Goal: Task Accomplishment & Management: Use online tool/utility

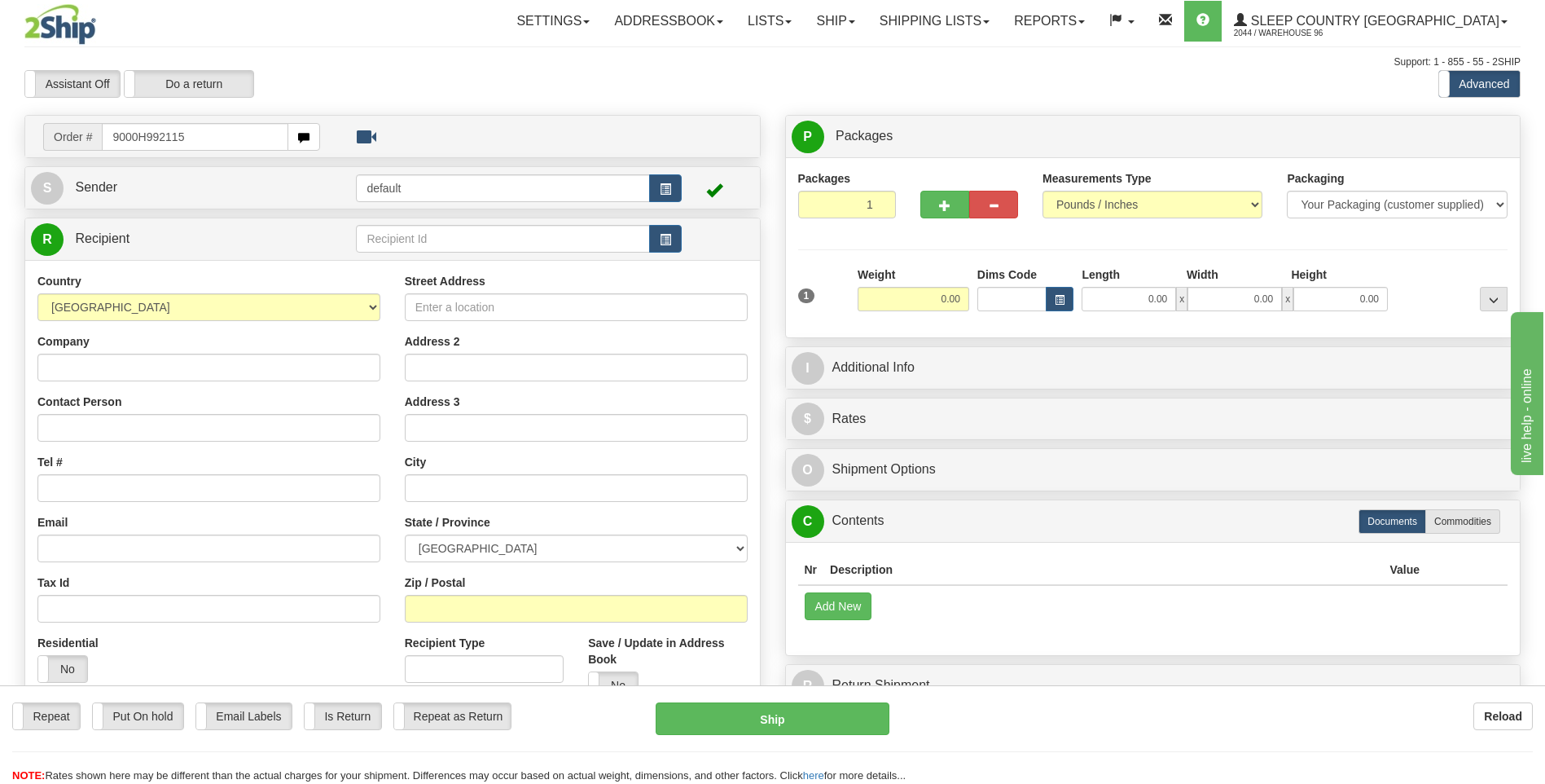
type input "9000H992115"
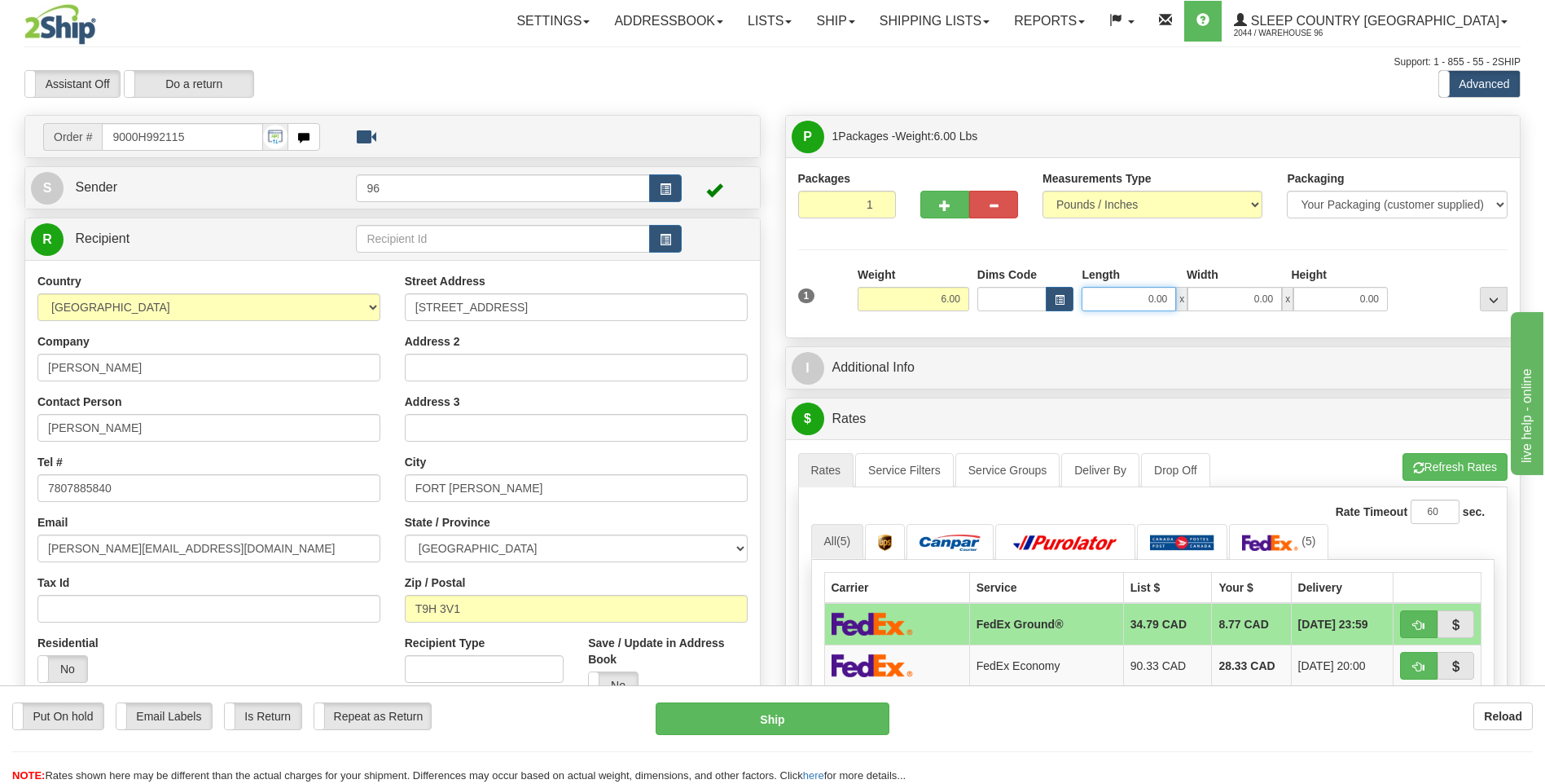
click at [1170, 303] on input "0.00" at bounding box center [1128, 298] width 94 height 24
type input "17.00"
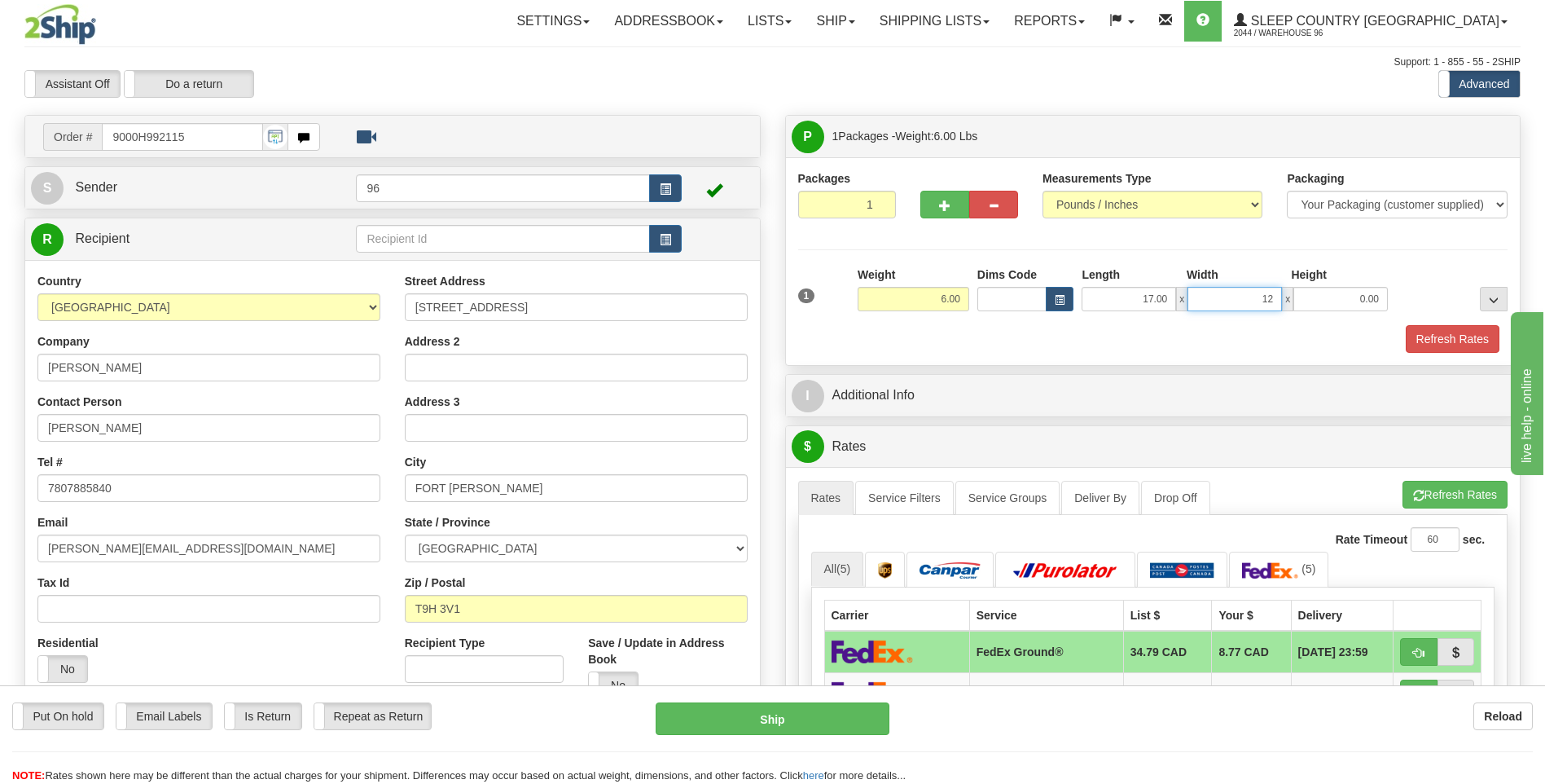
type input "12.00"
type input "8.00"
click at [1437, 332] on button "Refresh Rates" at bounding box center [1453, 338] width 94 height 28
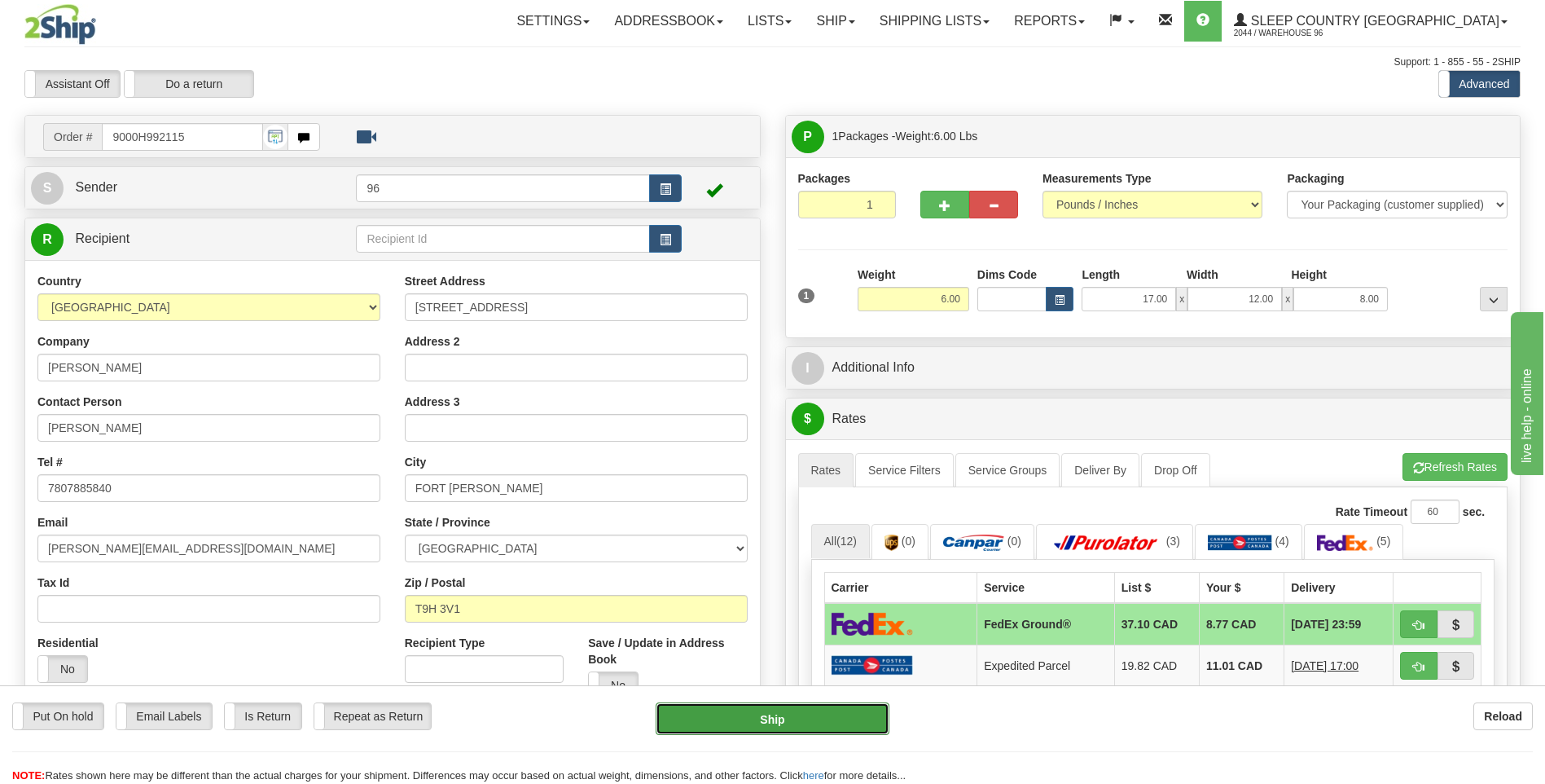
click at [797, 727] on button "Ship" at bounding box center [772, 718] width 233 height 33
type input "92"
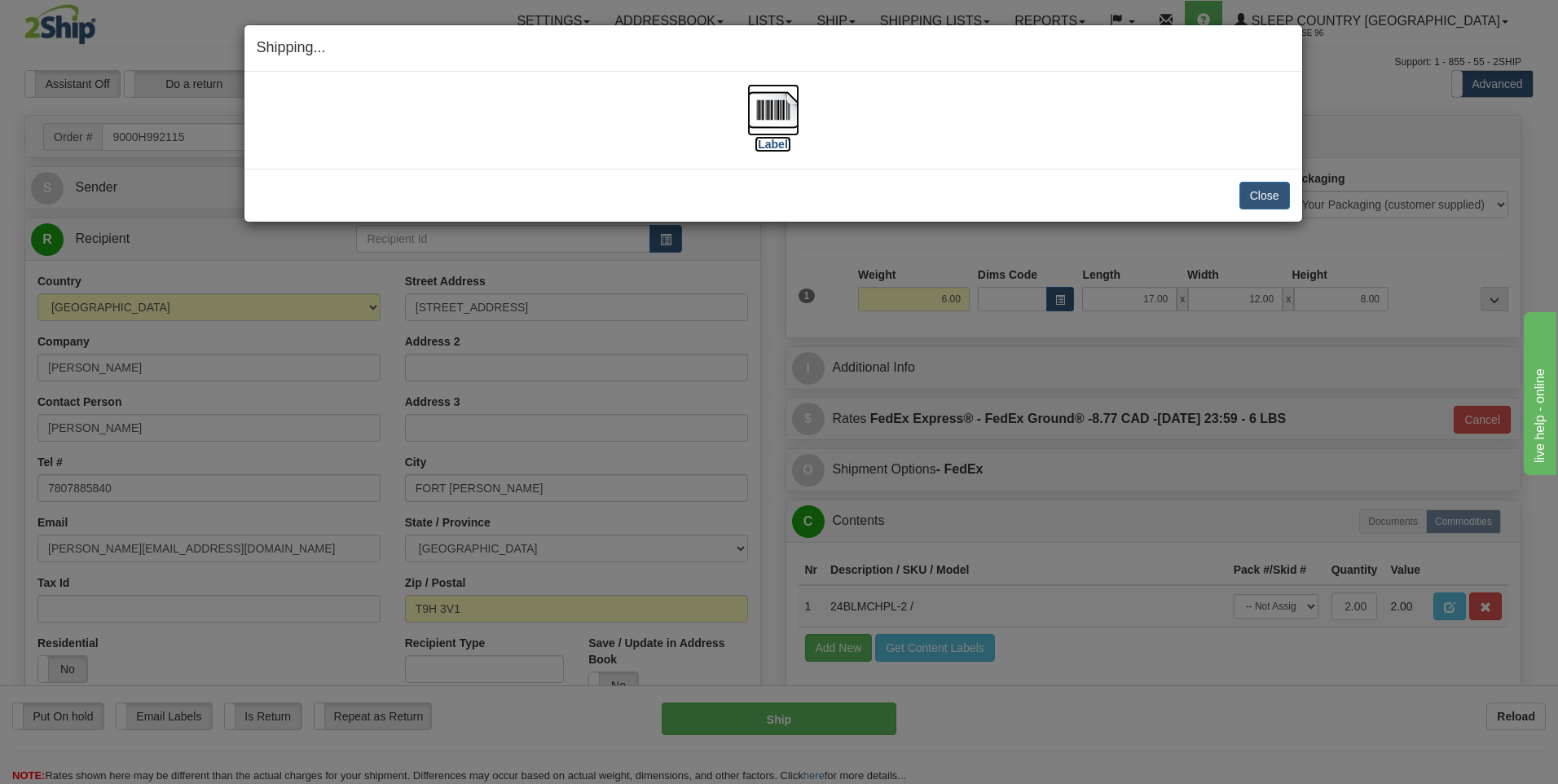
click at [768, 115] on img at bounding box center [774, 110] width 52 height 52
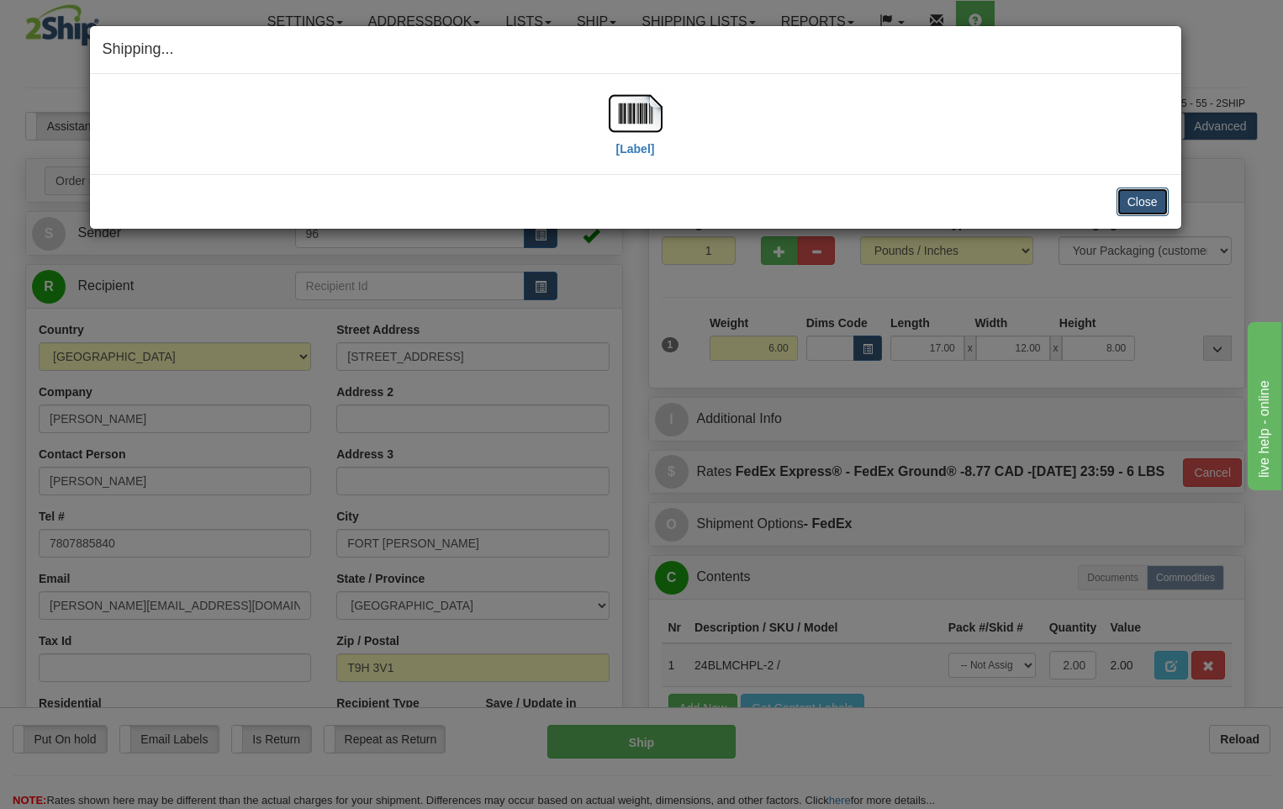
click at [1135, 206] on button "Close" at bounding box center [1142, 201] width 52 height 29
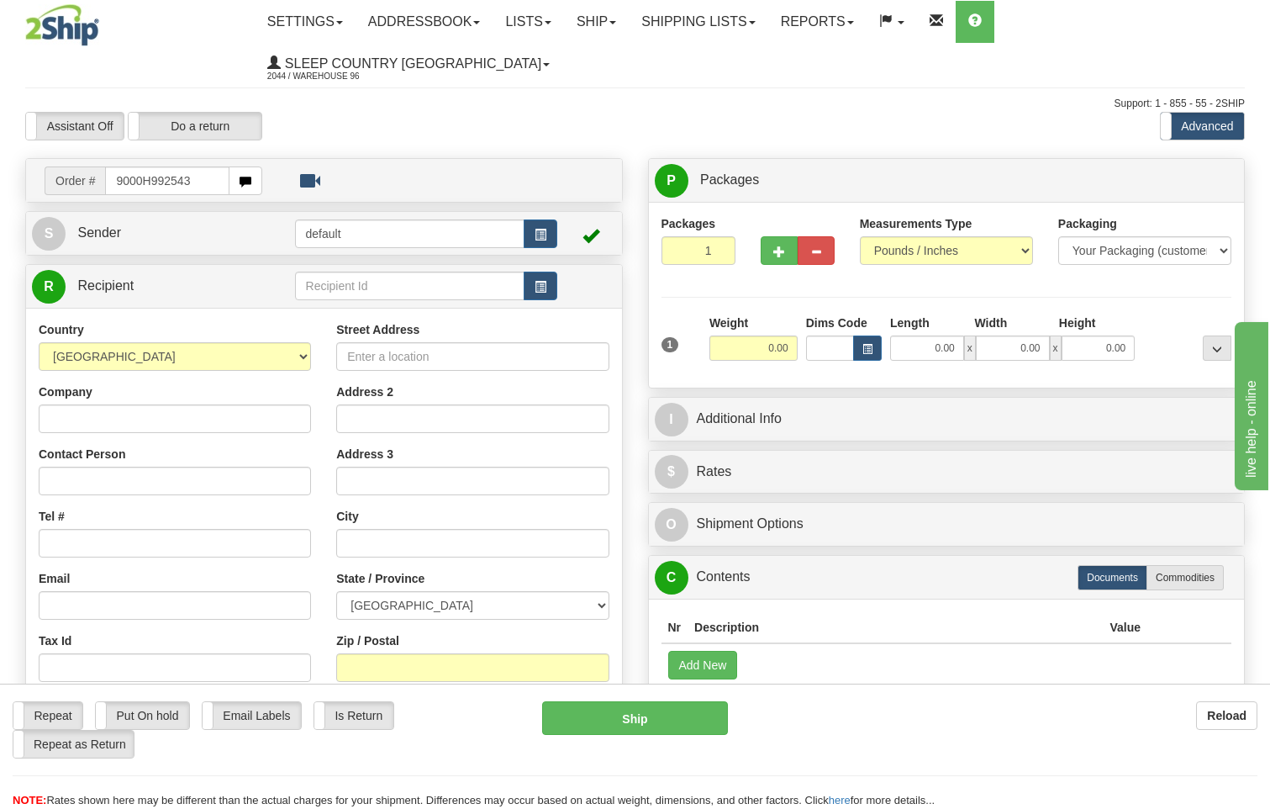
type input "9000H992543"
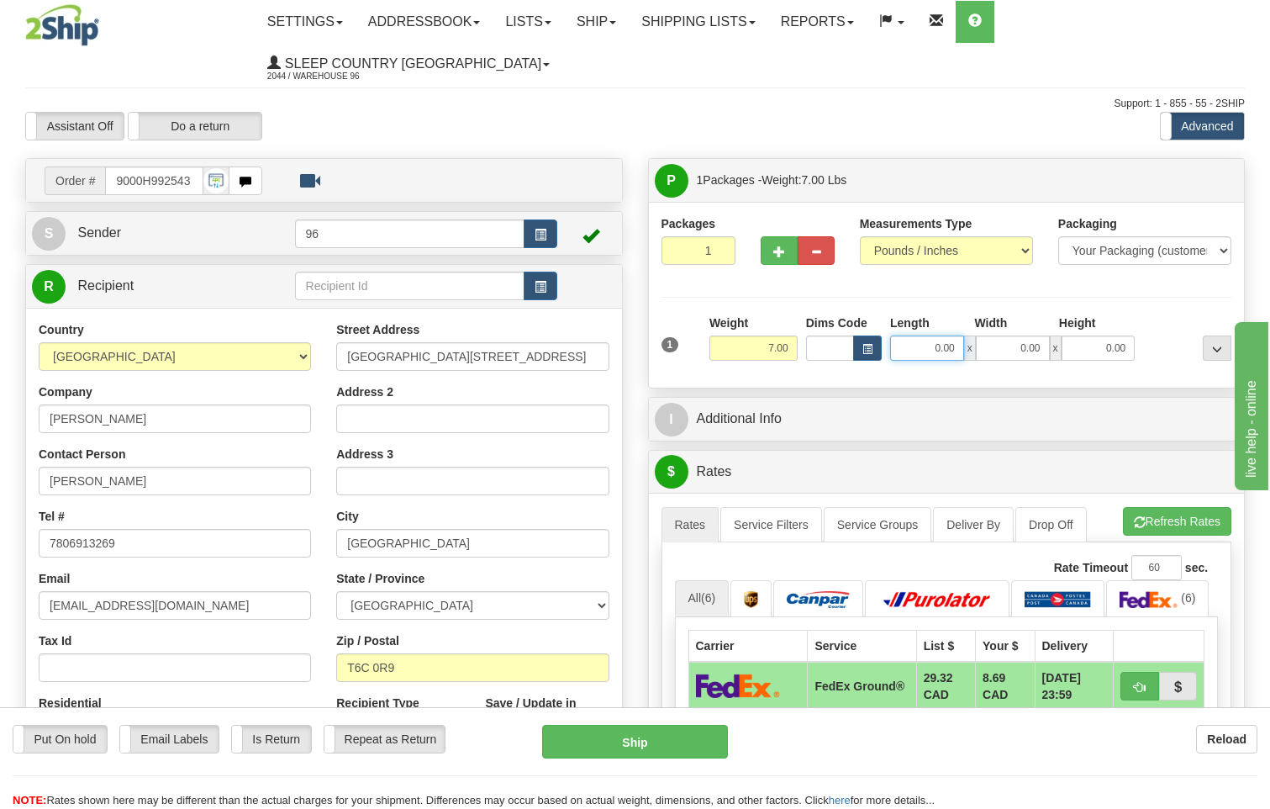
click at [959, 335] on input "0.00" at bounding box center [927, 347] width 74 height 25
type input "24.00"
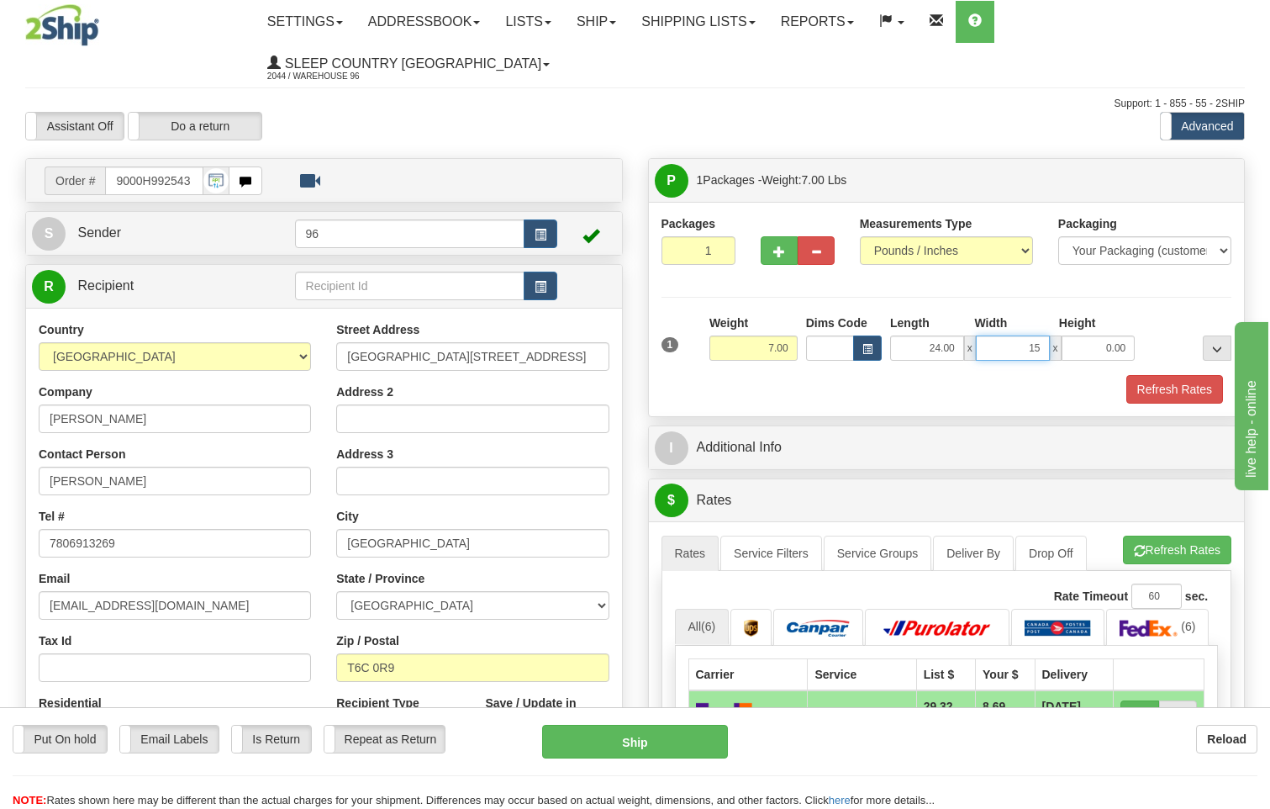
type input "15.00"
type input "10.00"
click at [1155, 375] on button "Refresh Rates" at bounding box center [1174, 389] width 97 height 29
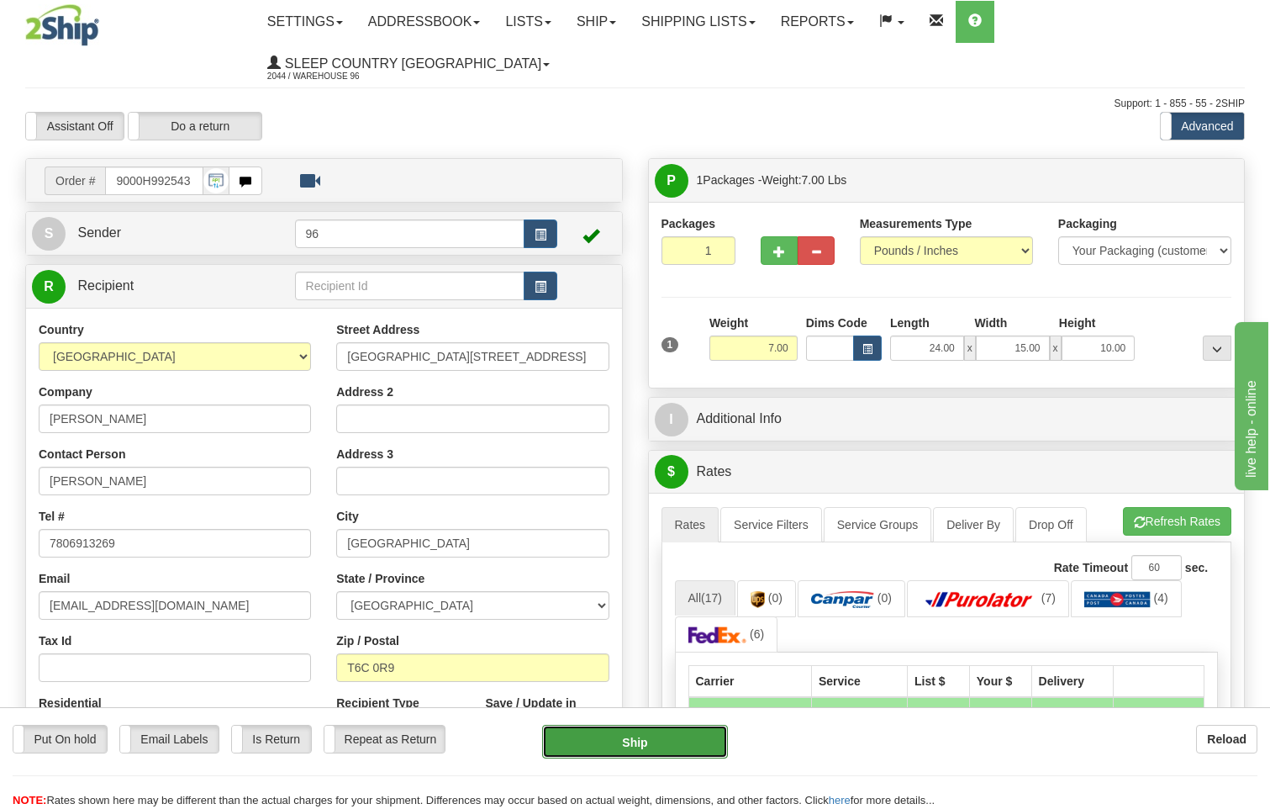
click at [658, 742] on button "Ship" at bounding box center [635, 741] width 187 height 34
type input "92"
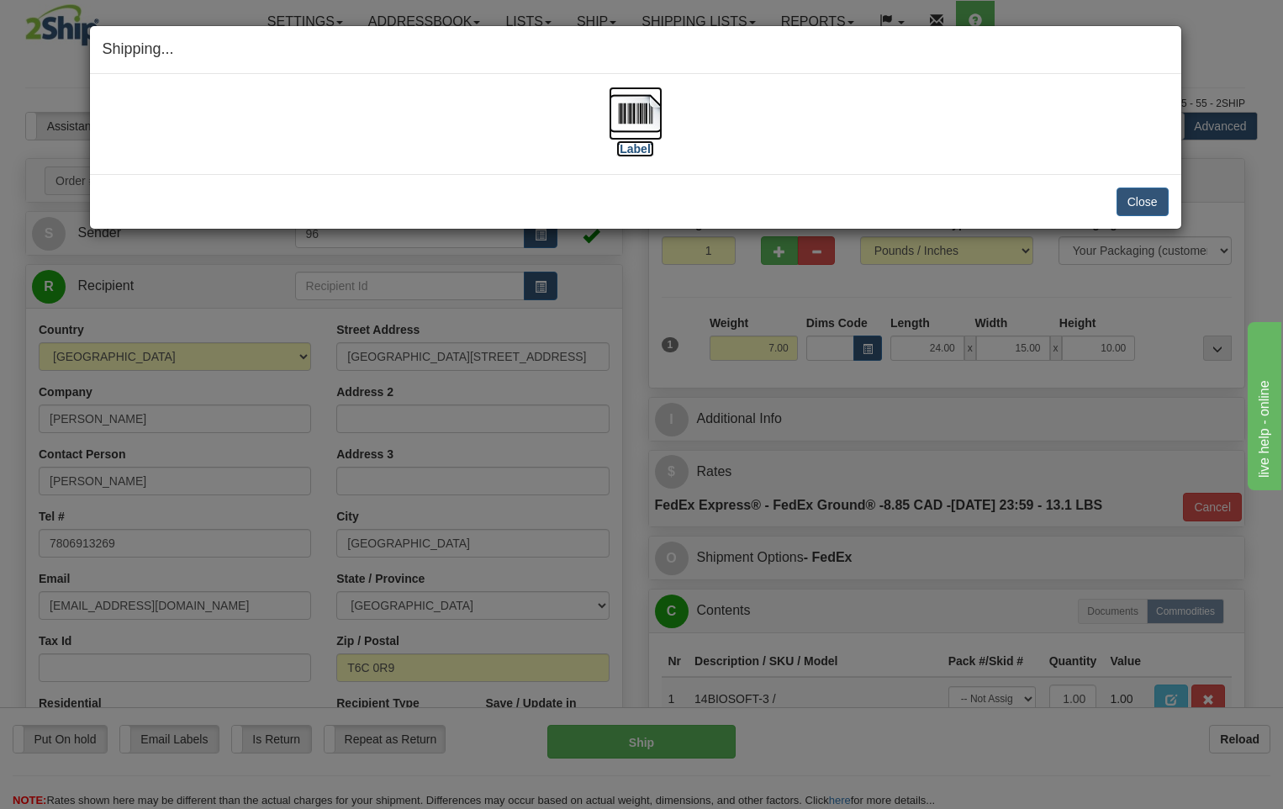
click at [634, 116] on img at bounding box center [635, 114] width 54 height 54
click at [1139, 206] on button "Close" at bounding box center [1142, 201] width 52 height 29
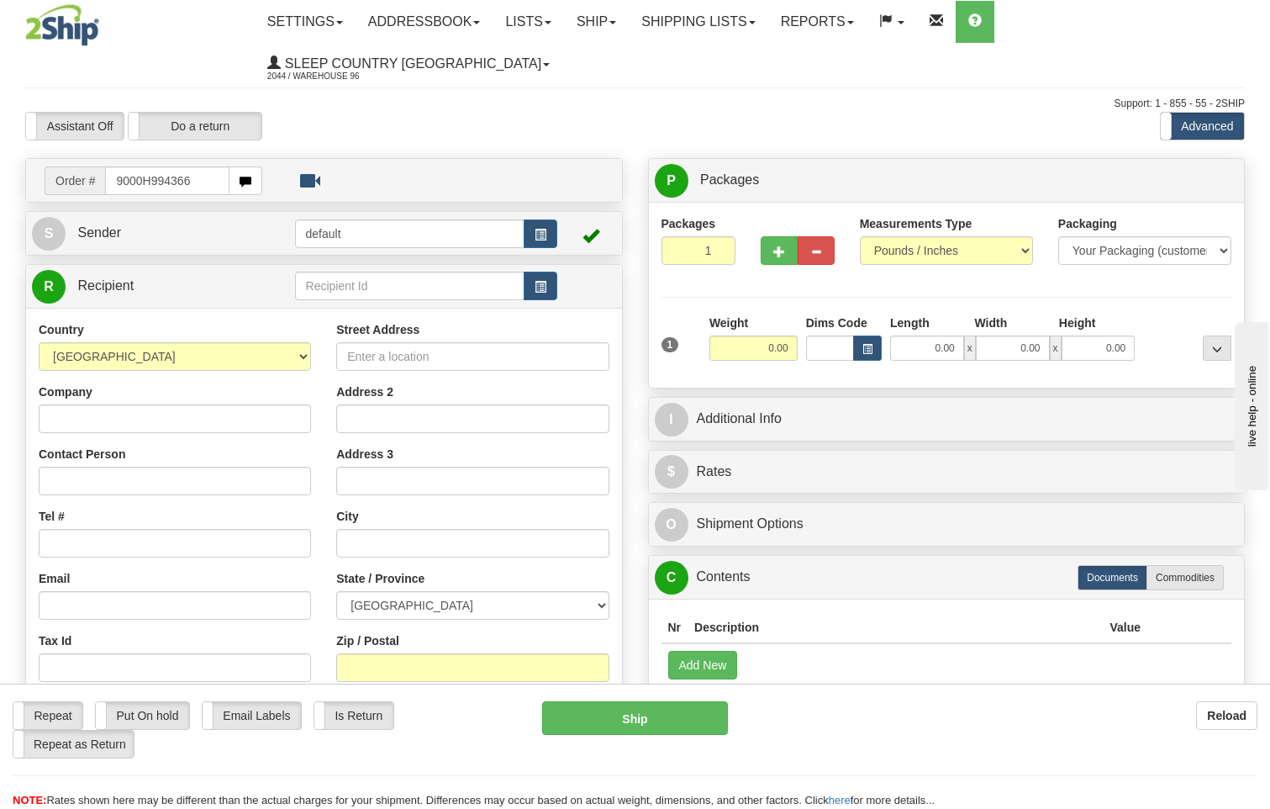
type input "9000H994366"
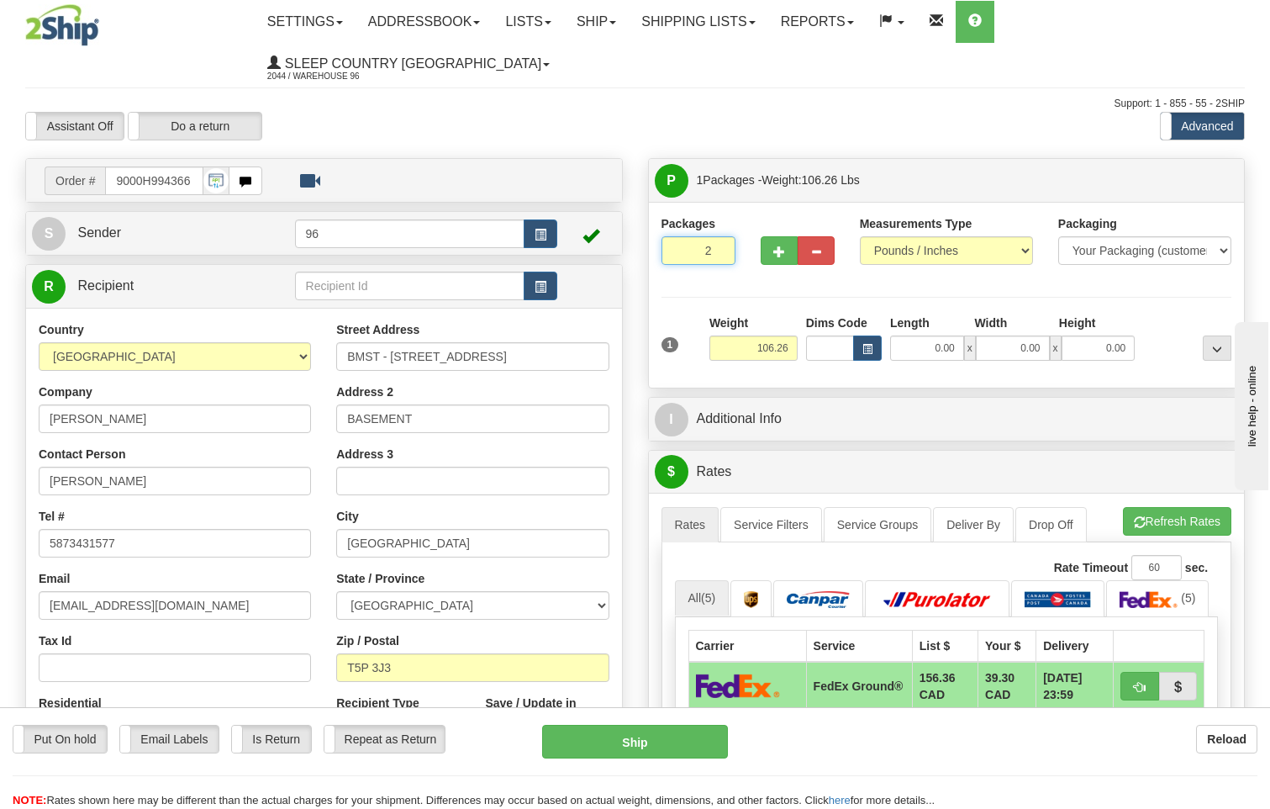
type input "2"
click at [719, 236] on input "2" at bounding box center [698, 250] width 74 height 29
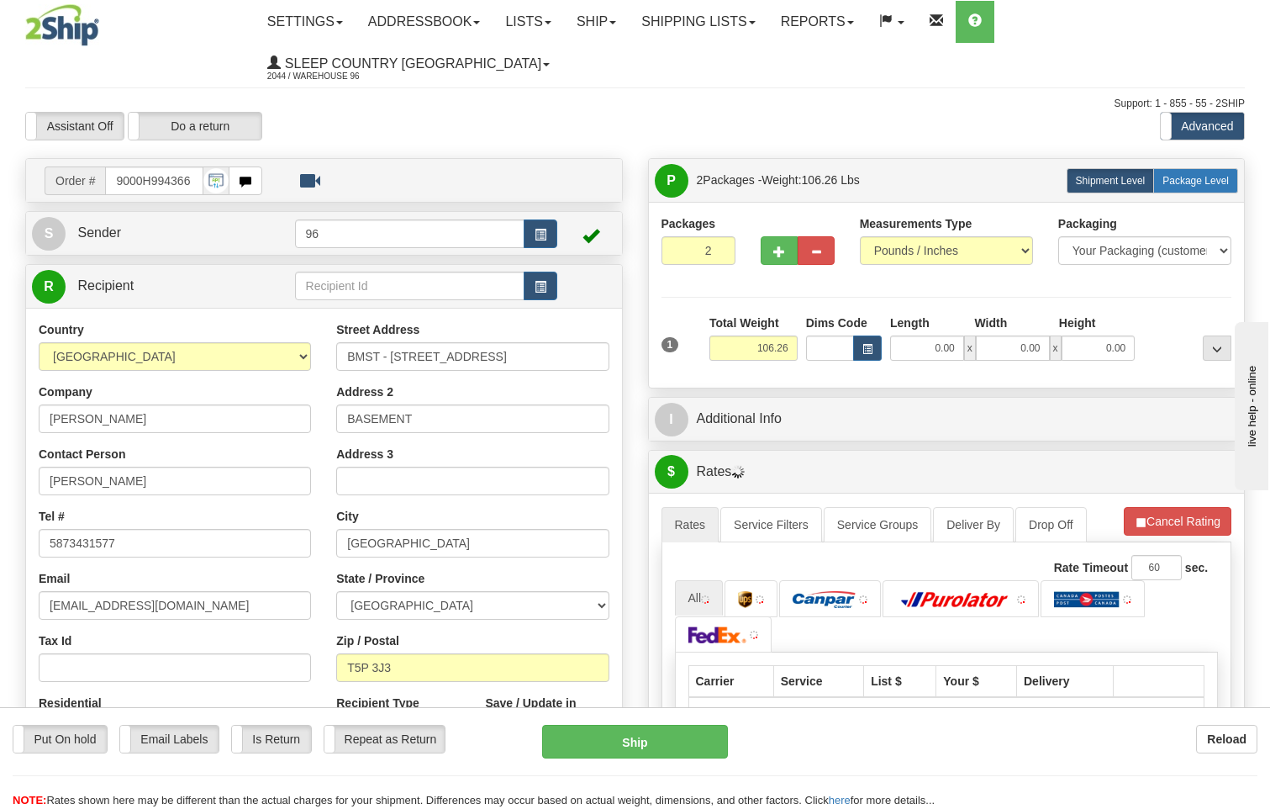
click at [1188, 175] on span "Package Level" at bounding box center [1195, 181] width 66 height 12
radio input "true"
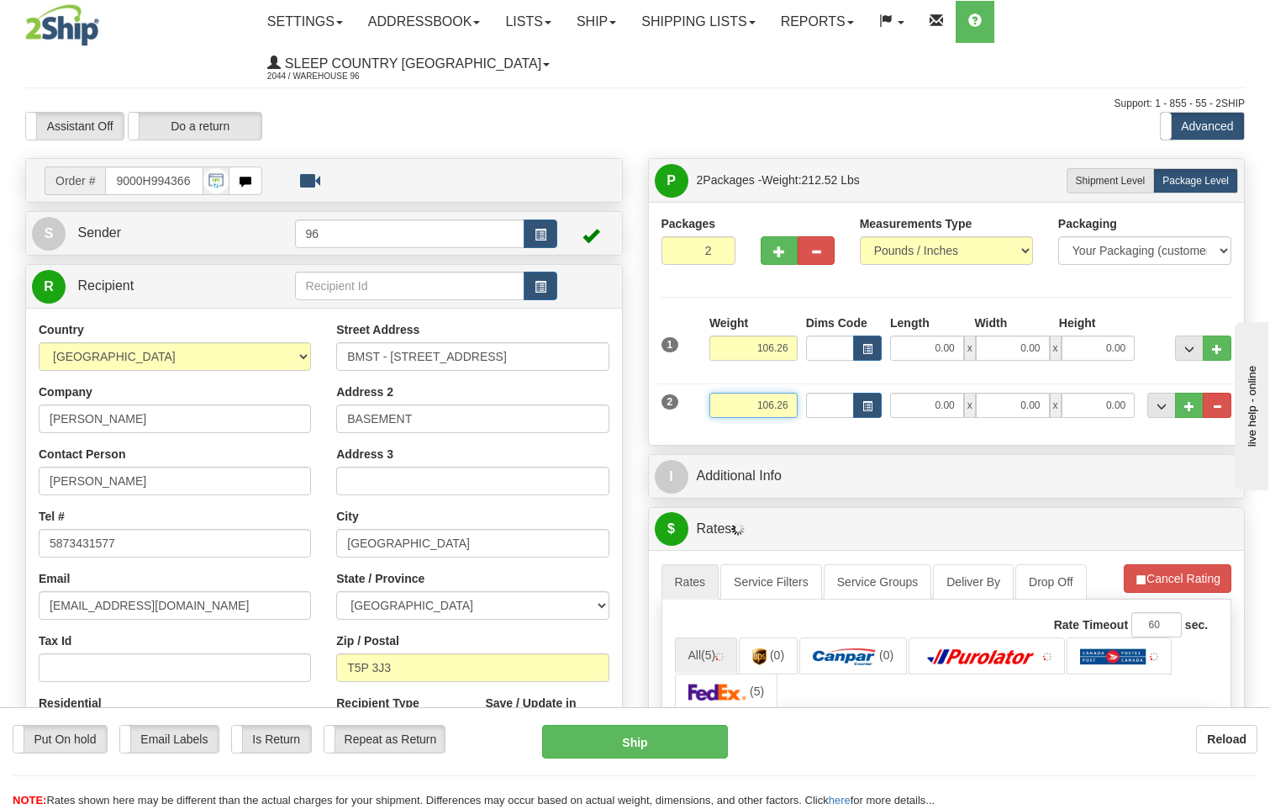
click at [791, 392] on input "106.26" at bounding box center [753, 404] width 88 height 25
type input "1"
type input "60.00"
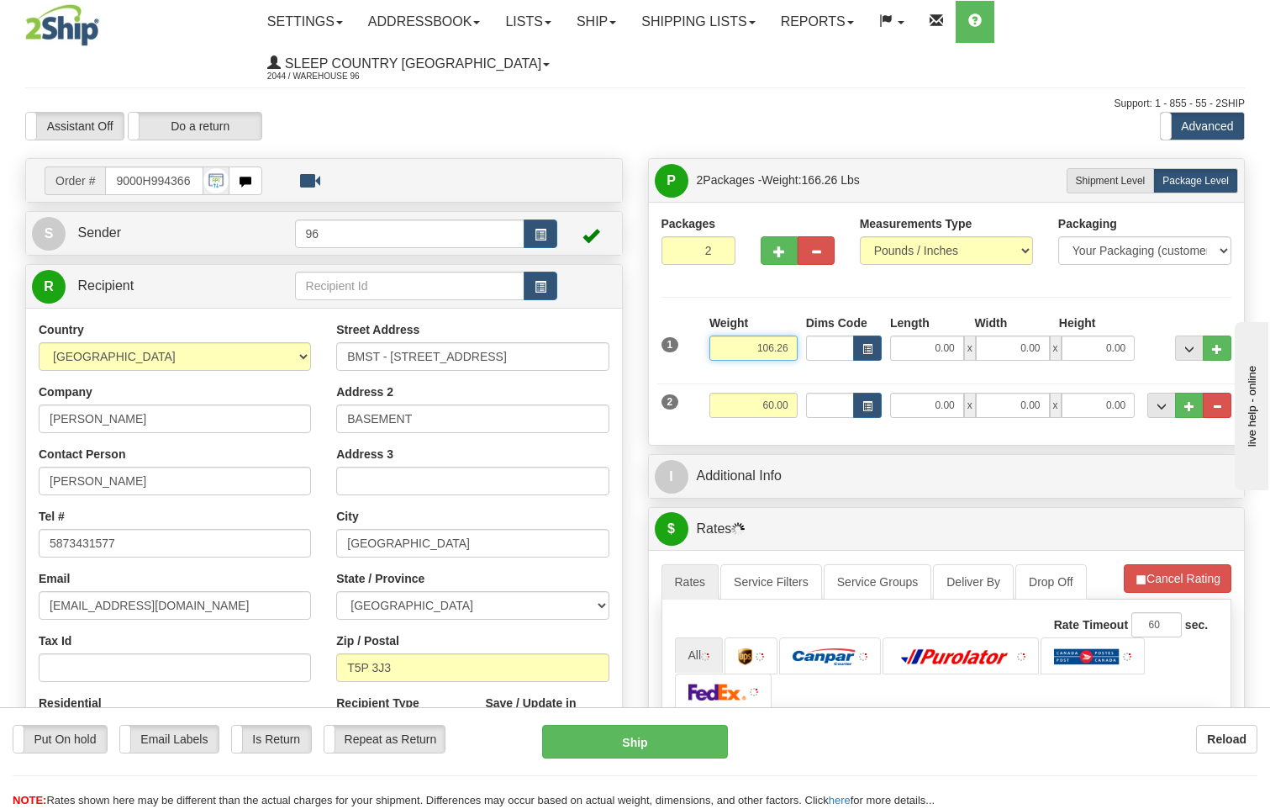
click at [790, 335] on input "106.26" at bounding box center [753, 347] width 88 height 25
type input "1"
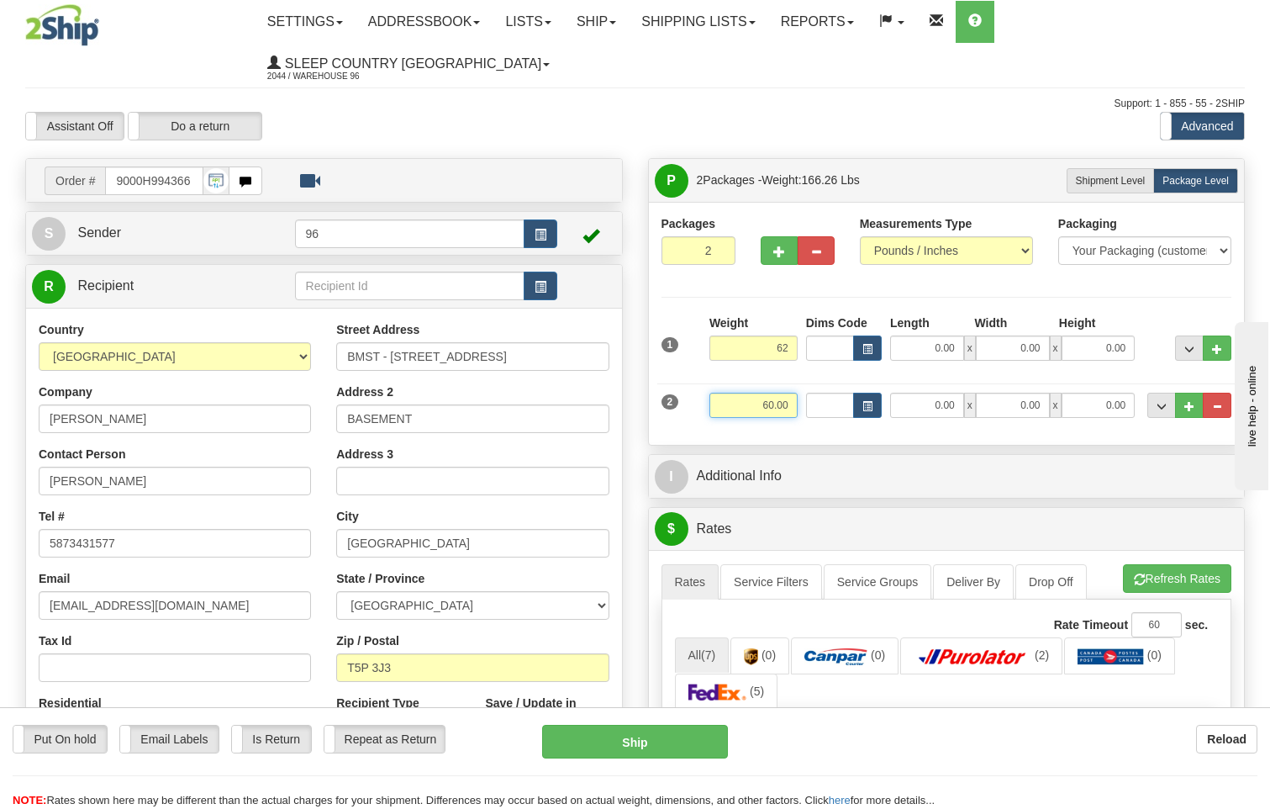
type input "62.00"
drag, startPoint x: 785, startPoint y: 369, endPoint x: 802, endPoint y: 377, distance: 18.4
click at [793, 392] on input "60.00" at bounding box center [753, 404] width 88 height 25
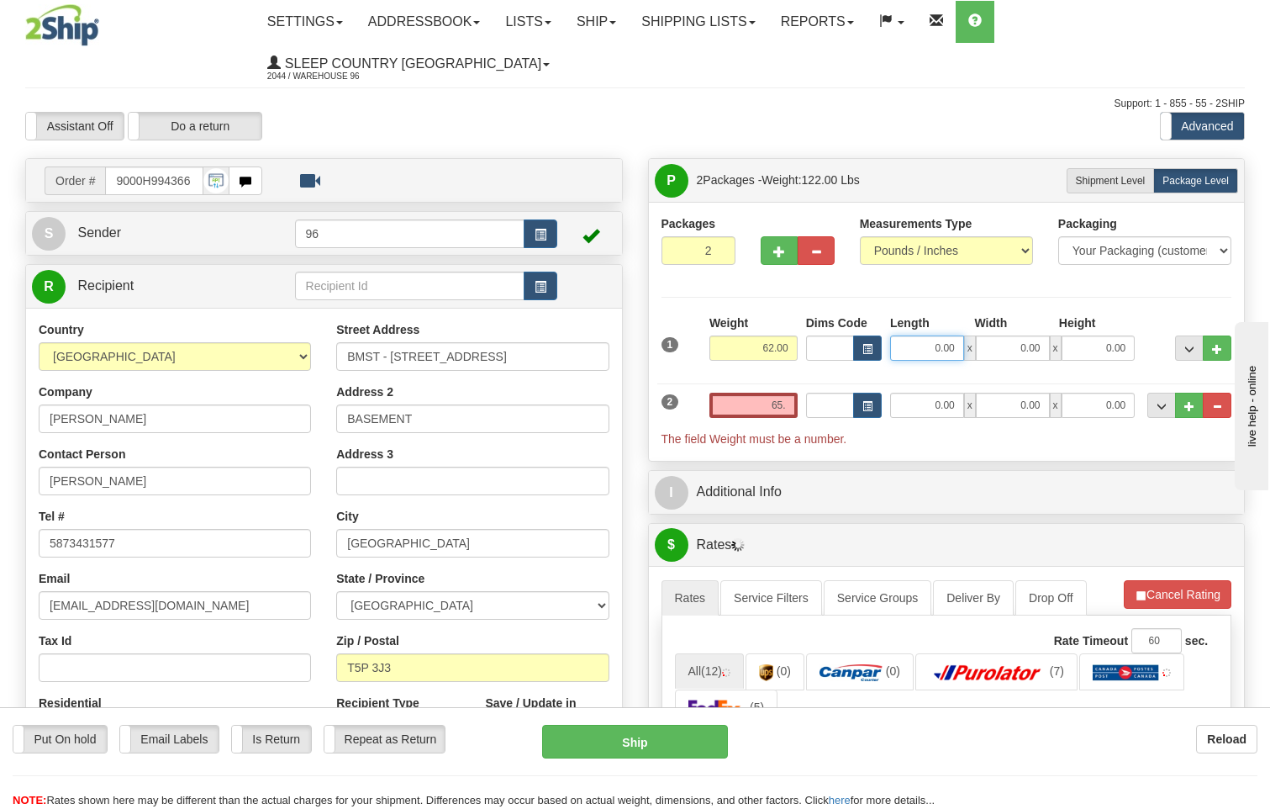
type input "65.00"
click at [956, 335] on input "0.00" at bounding box center [927, 347] width 74 height 25
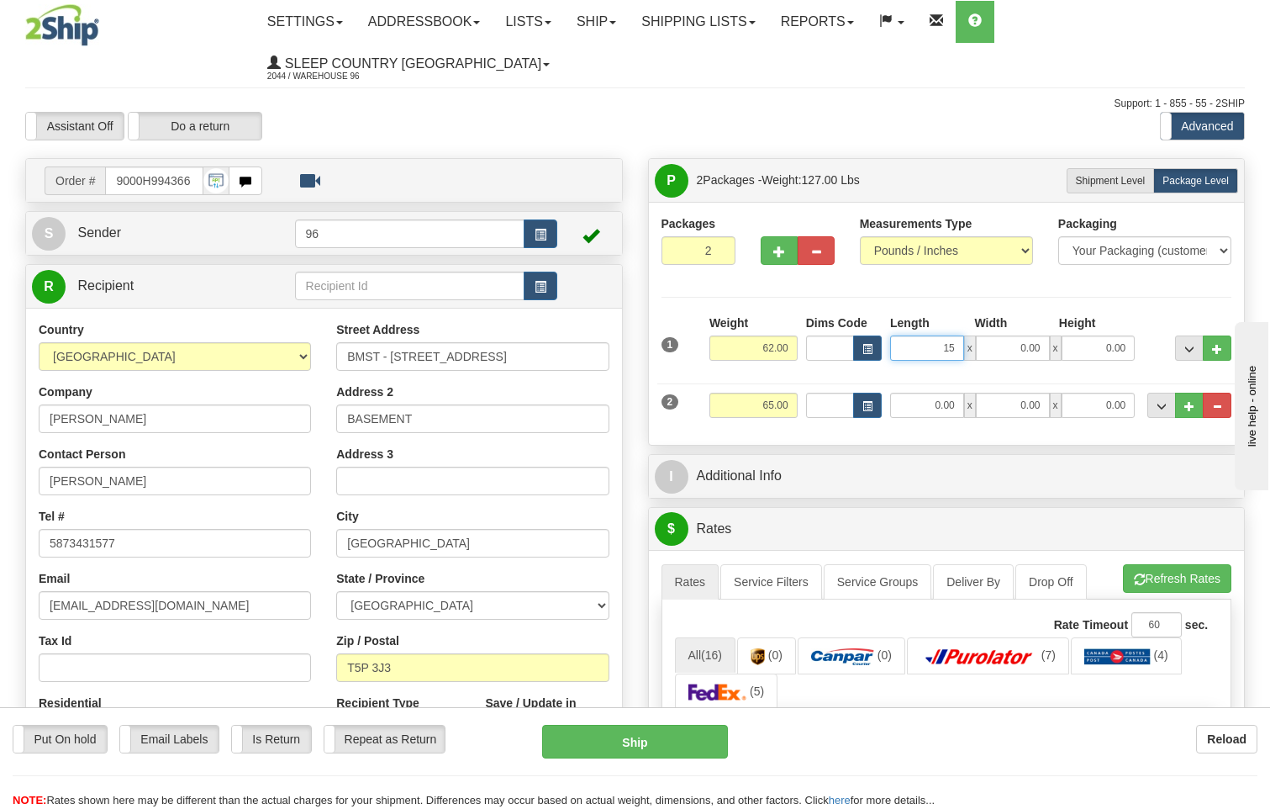
type input "15.00"
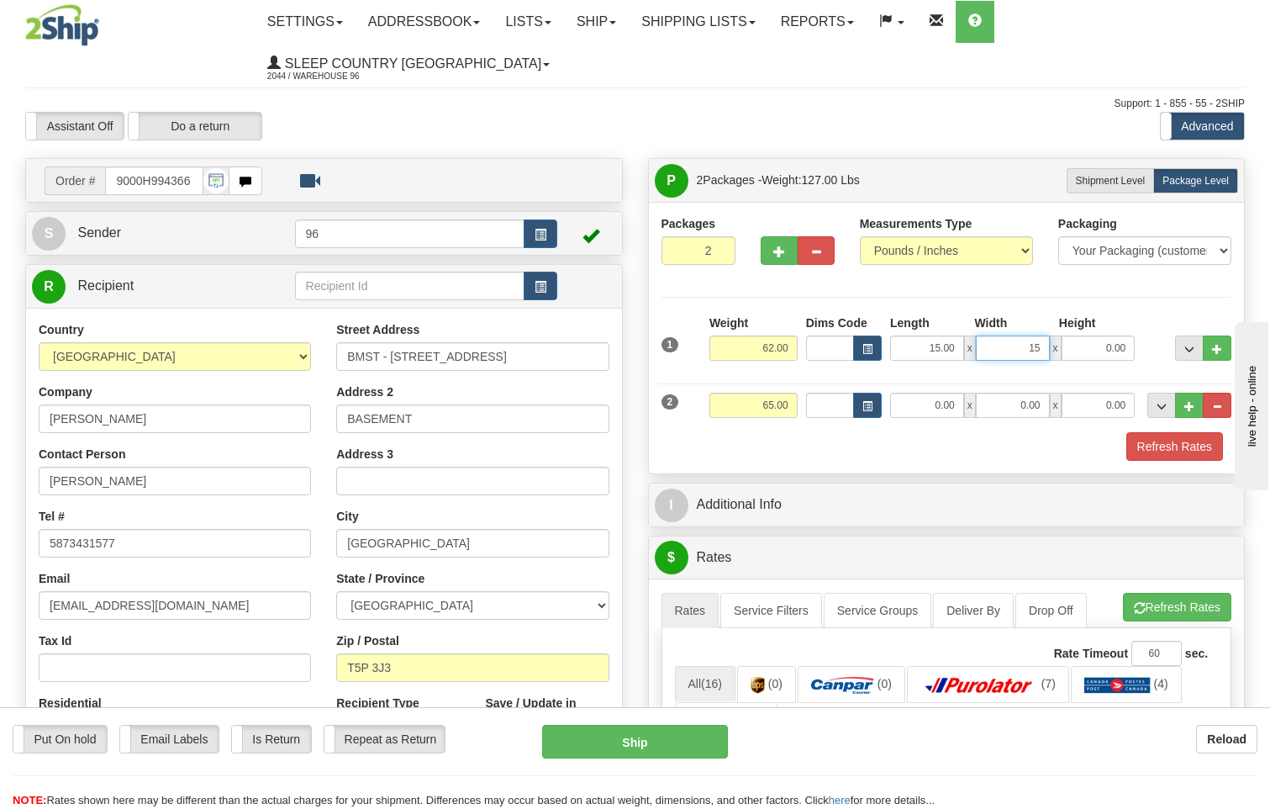
type input "15.00"
type input "42.00"
click at [955, 392] on input "0.00" at bounding box center [927, 404] width 74 height 25
type input "78.00"
type input "16.00"
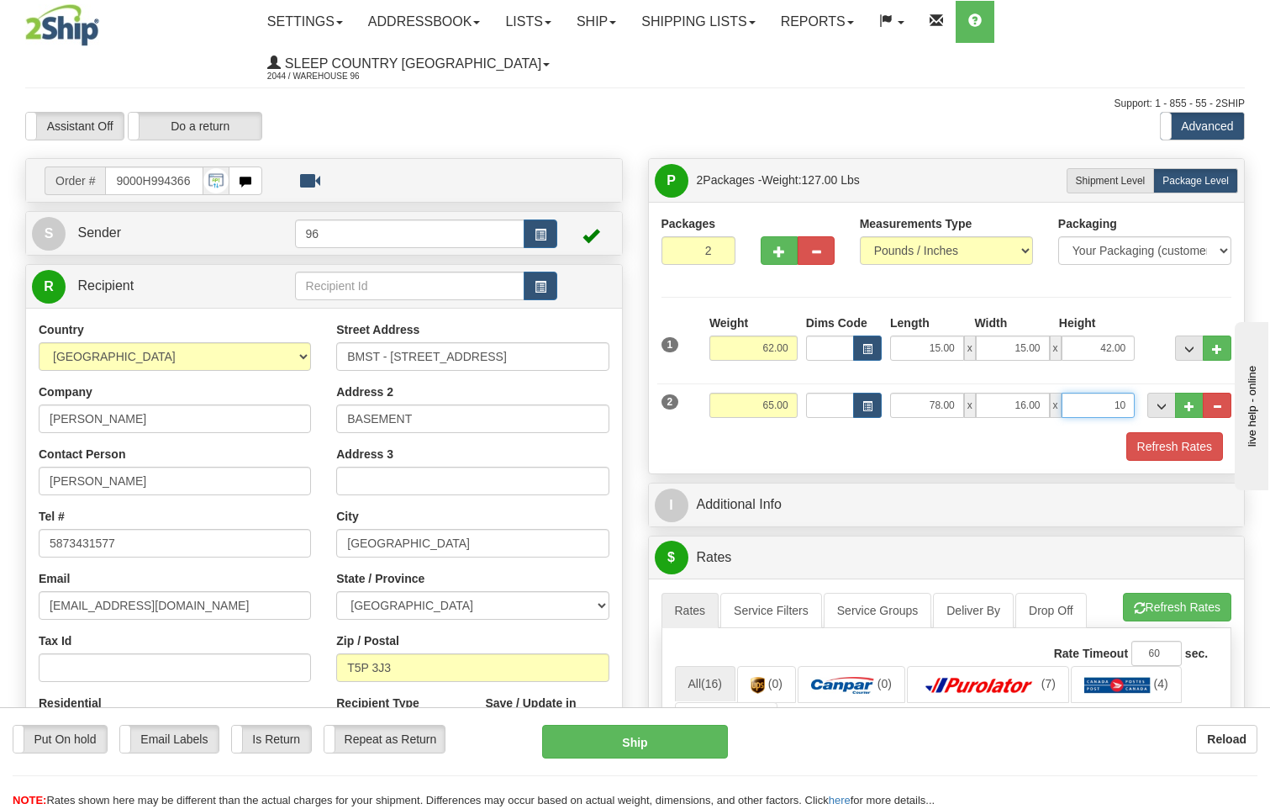
type input "10.00"
click at [1179, 432] on button "Refresh Rates" at bounding box center [1174, 446] width 97 height 29
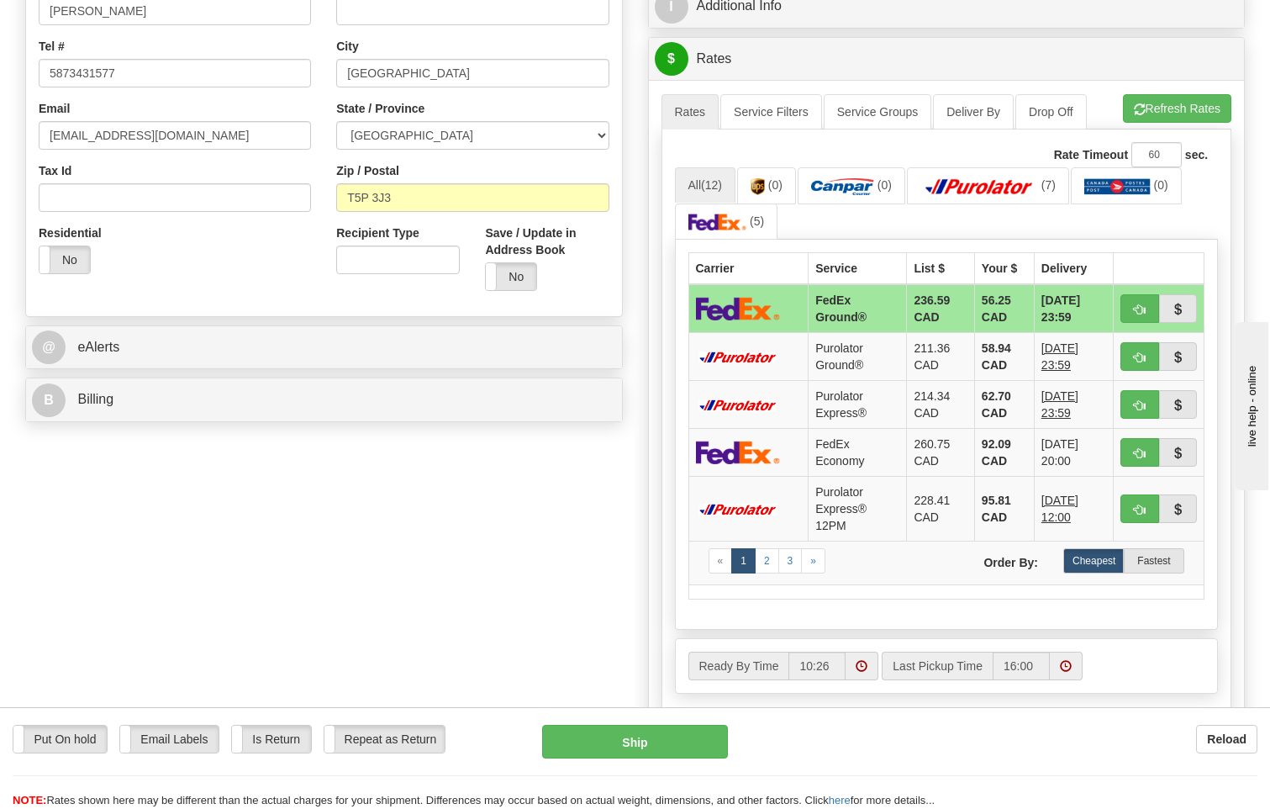
scroll to position [672, 0]
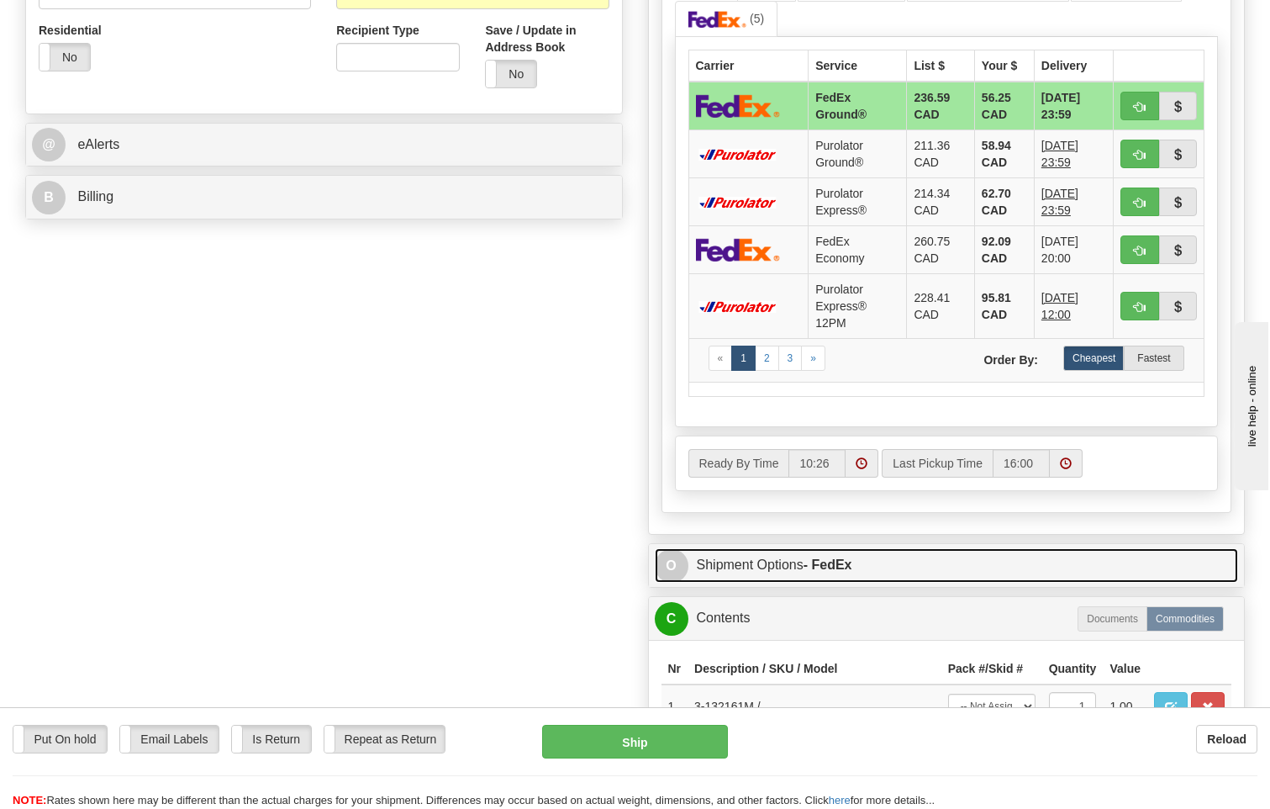
click at [830, 548] on link "O Shipment Options - FedEx" at bounding box center [947, 565] width 584 height 34
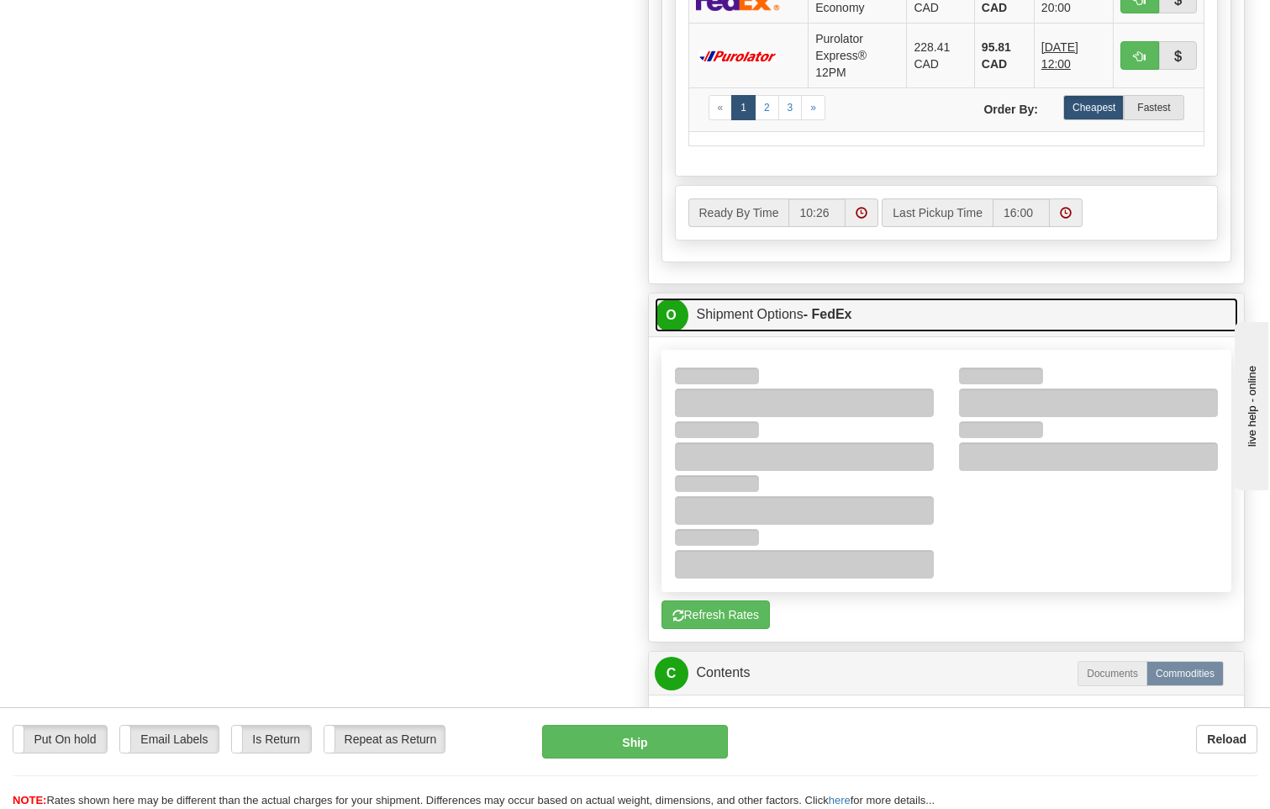
scroll to position [924, 0]
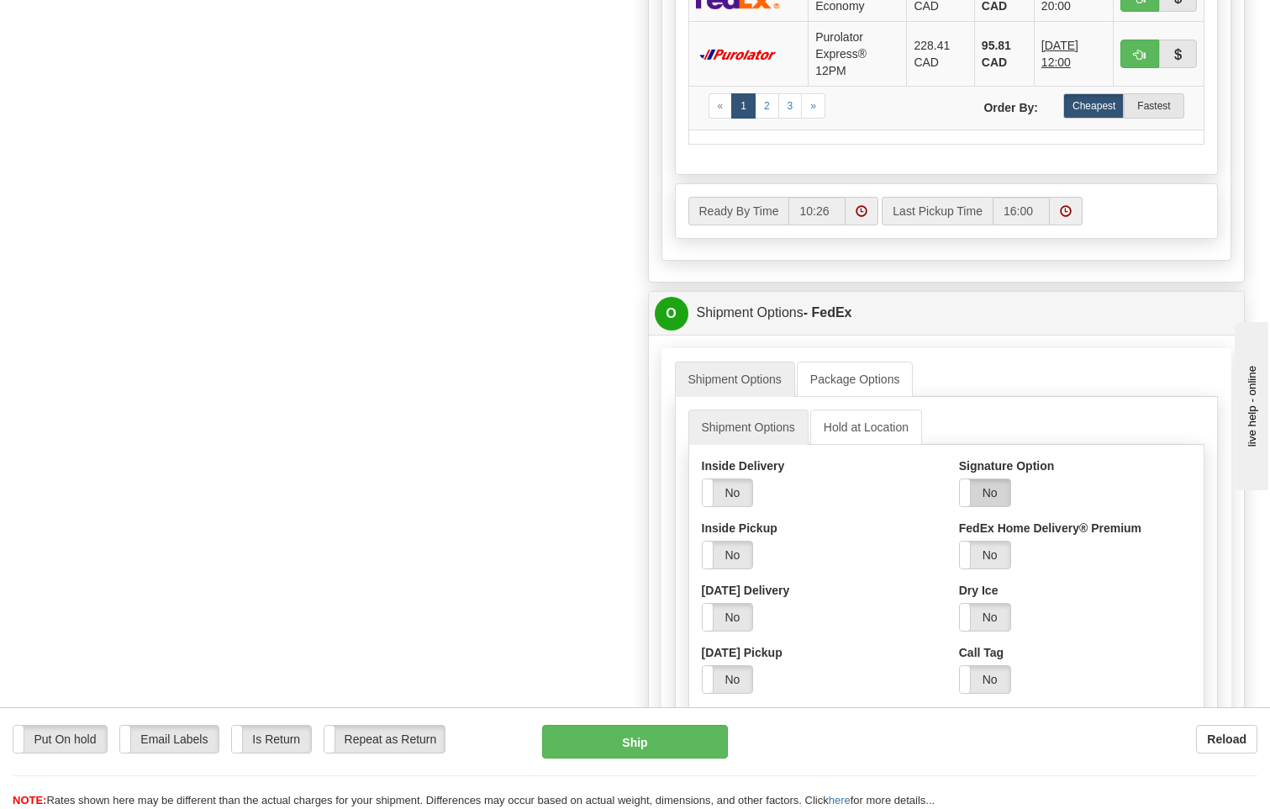
click at [994, 479] on label "No" at bounding box center [985, 492] width 50 height 27
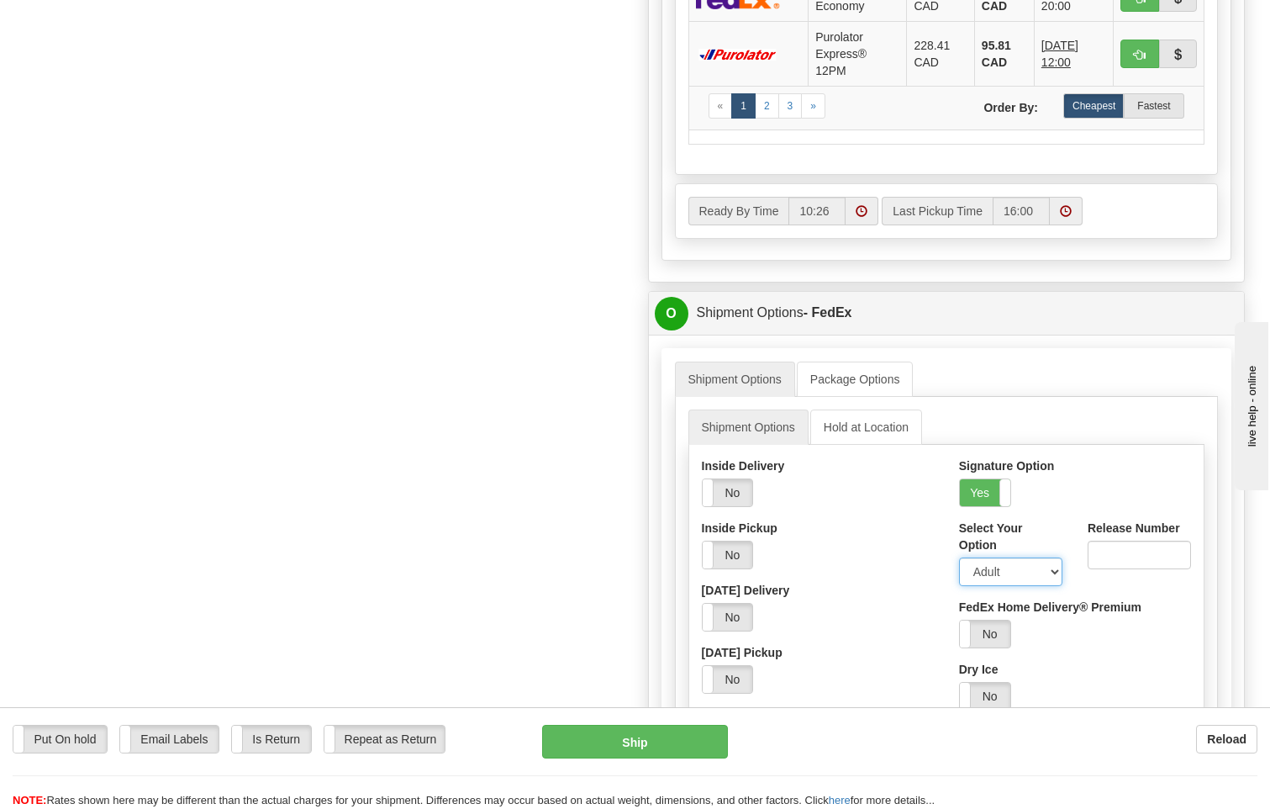
click at [1012, 557] on select "Adult Direct Indirect No Signature Required Service Default" at bounding box center [1010, 571] width 103 height 29
select select "2"
click at [959, 557] on select "Adult Direct Indirect No Signature Required Service Default" at bounding box center [1010, 571] width 103 height 29
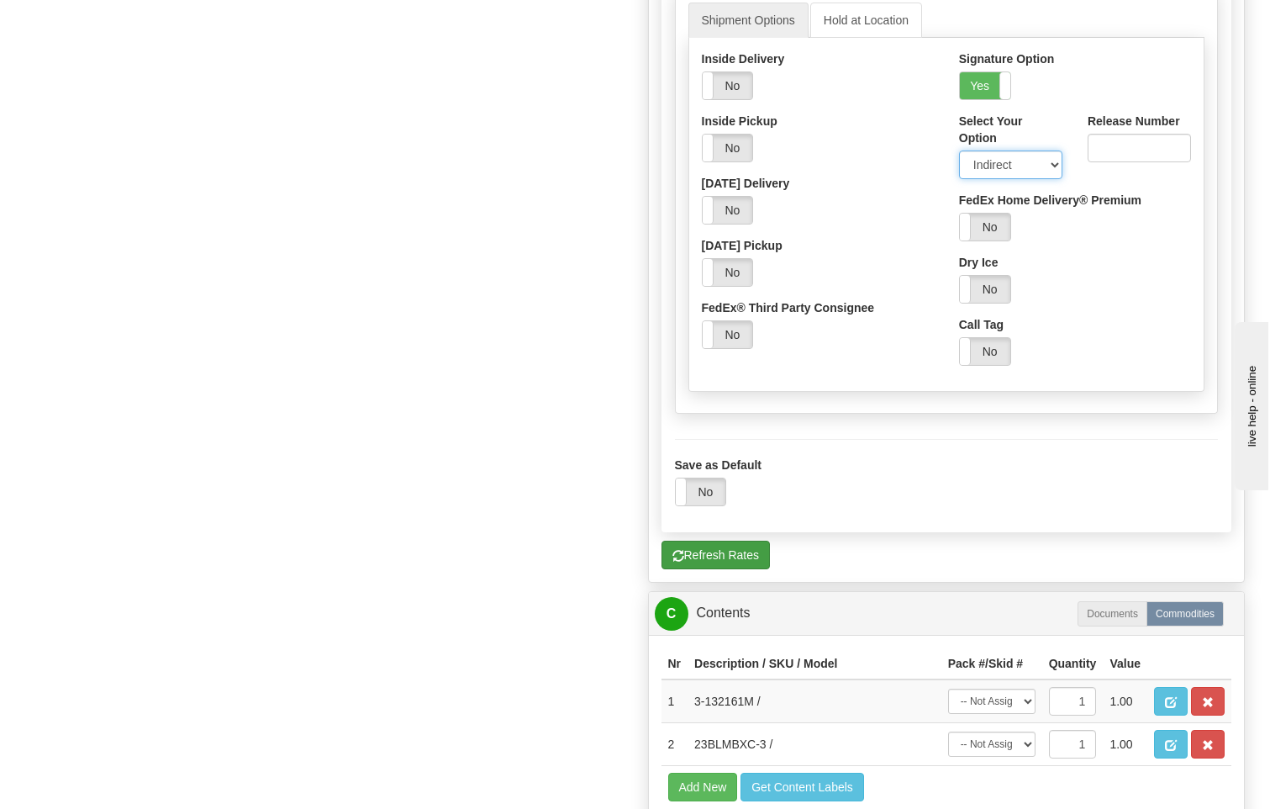
scroll to position [1513, 0]
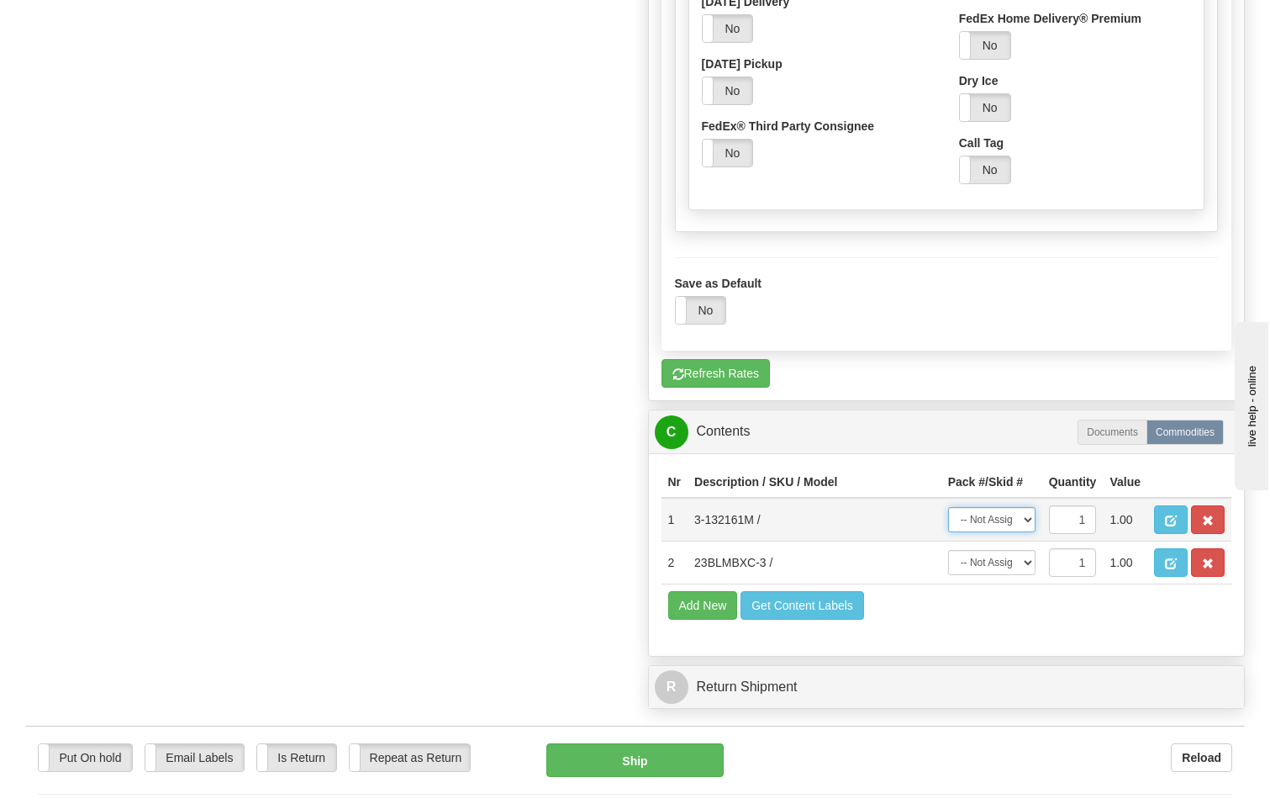
drag, startPoint x: 997, startPoint y: 477, endPoint x: 1004, endPoint y: 494, distance: 18.9
click at [997, 507] on select "-- Not Assigned -- Package 1 Package 2" at bounding box center [991, 519] width 87 height 25
select select "0"
click at [948, 507] on select "-- Not Assigned -- Package 1 Package 2" at bounding box center [991, 519] width 87 height 25
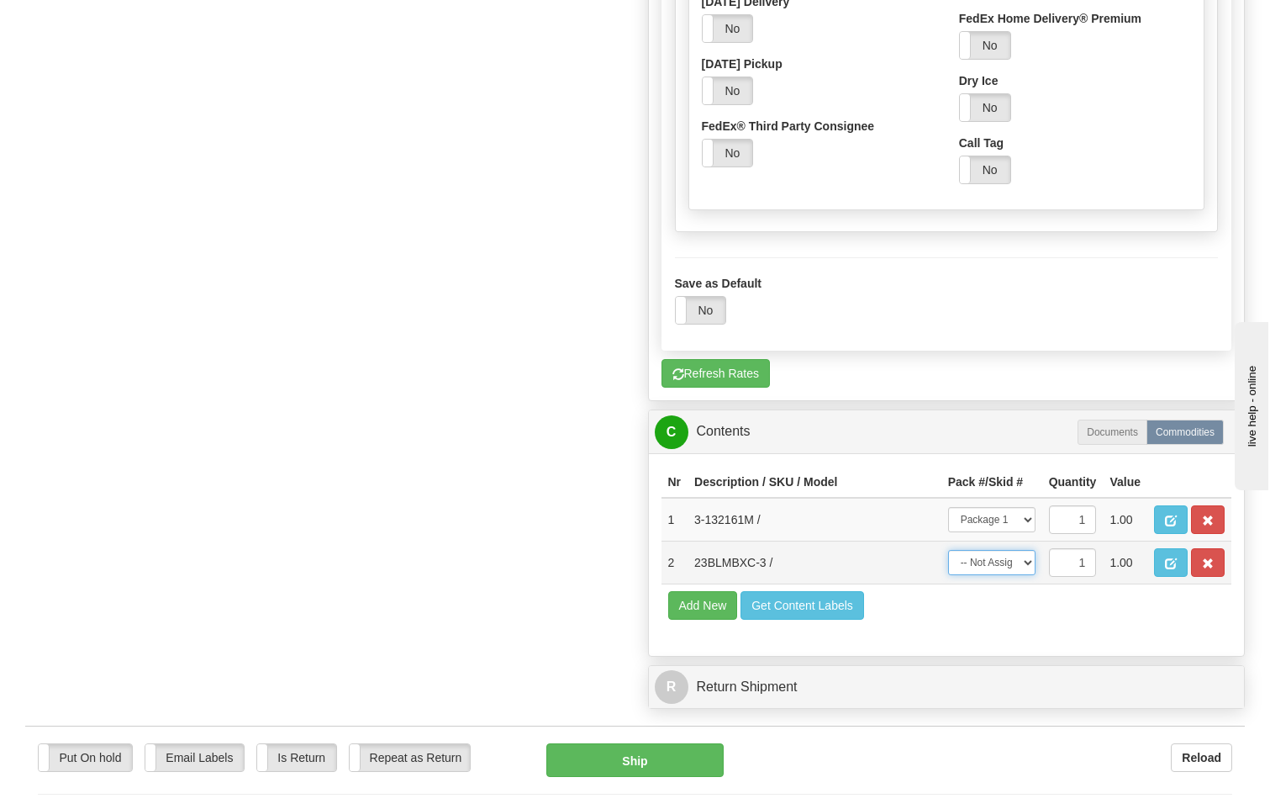
click at [1022, 550] on select "-- Not Assigned -- Package 1 Package 2" at bounding box center [991, 562] width 87 height 25
select select "1"
click at [948, 550] on select "-- Not Assigned -- Package 1 Package 2" at bounding box center [991, 562] width 87 height 25
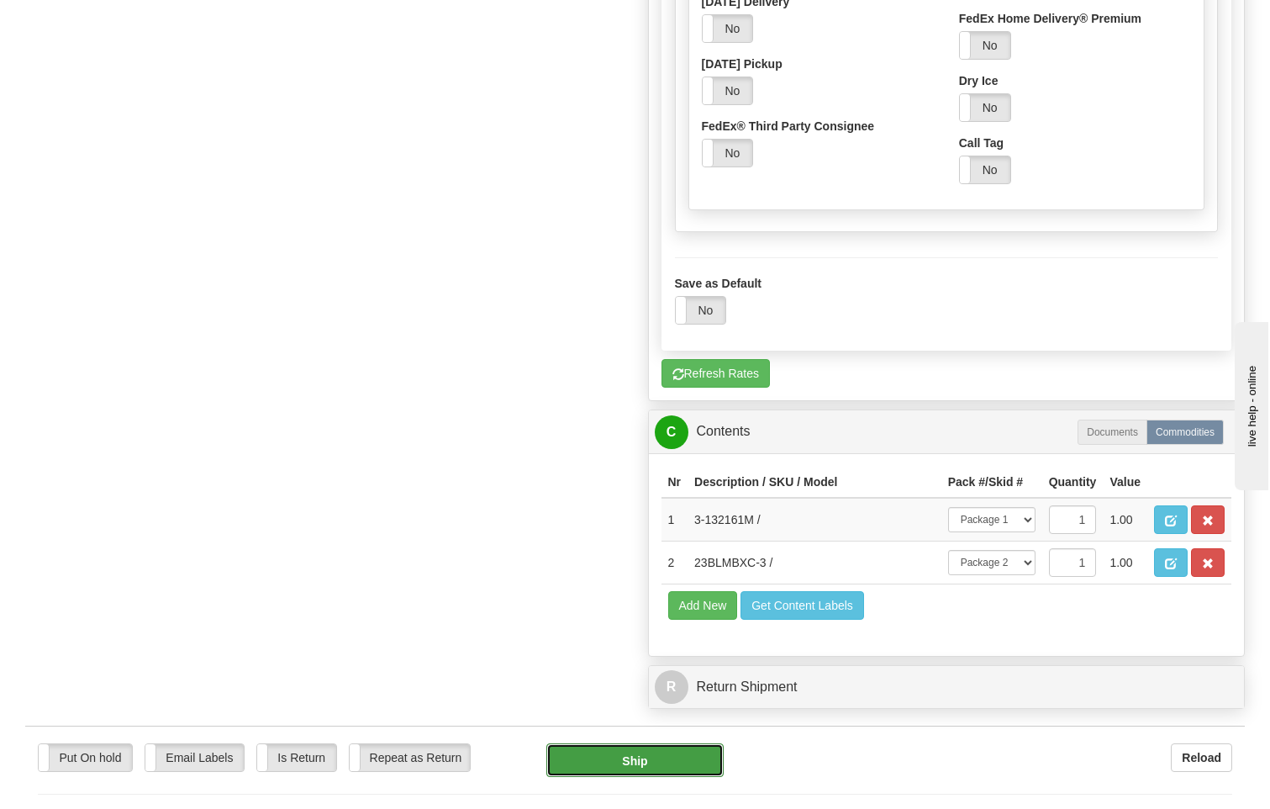
click at [649, 743] on button "Ship" at bounding box center [635, 760] width 178 height 34
type input "92"
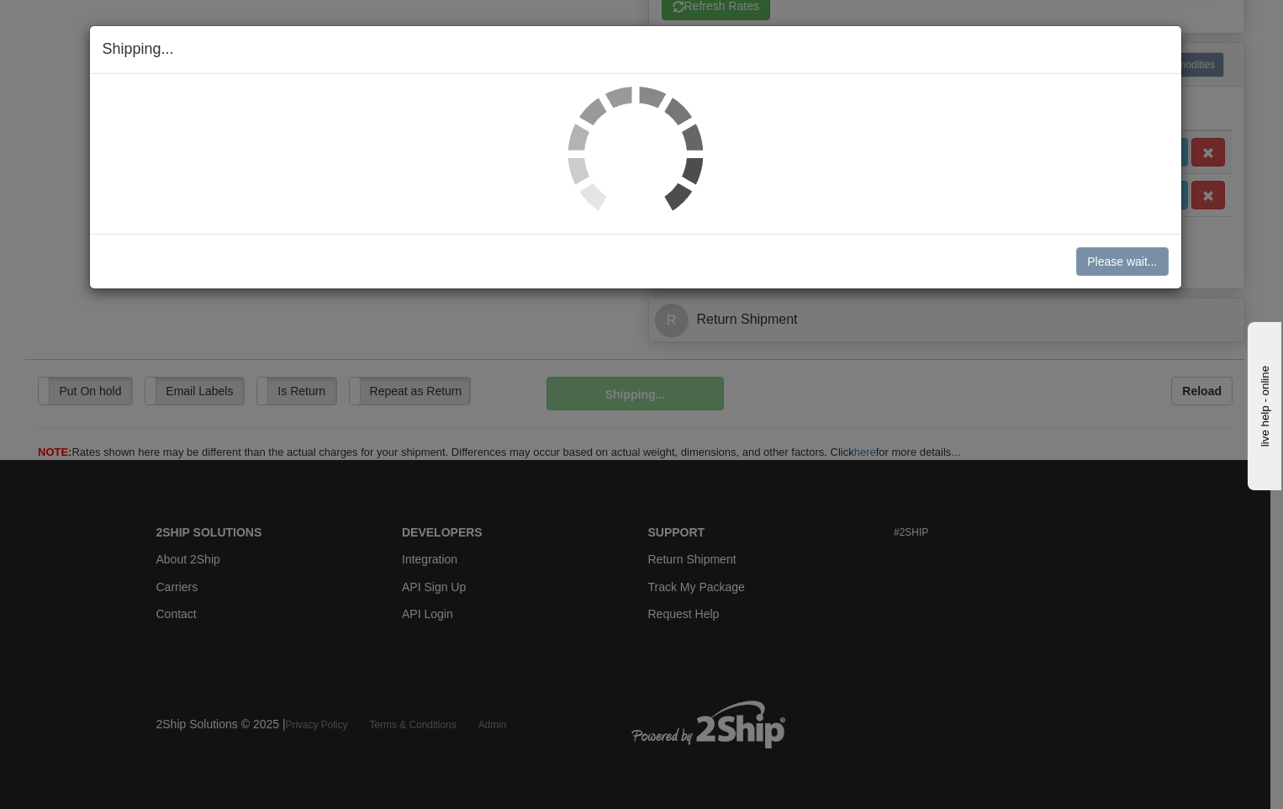
scroll to position [891, 0]
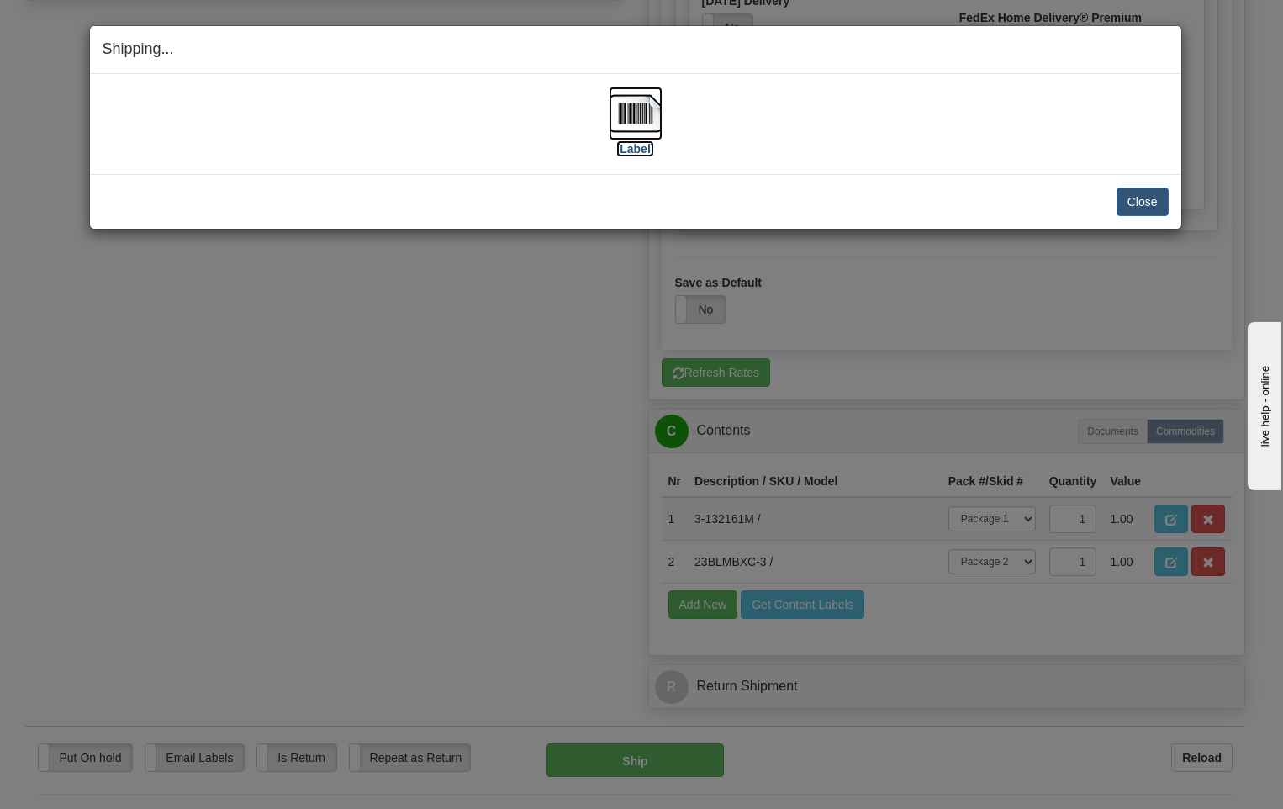
click at [629, 113] on img at bounding box center [635, 114] width 54 height 54
click at [1134, 200] on button "Close" at bounding box center [1142, 201] width 52 height 29
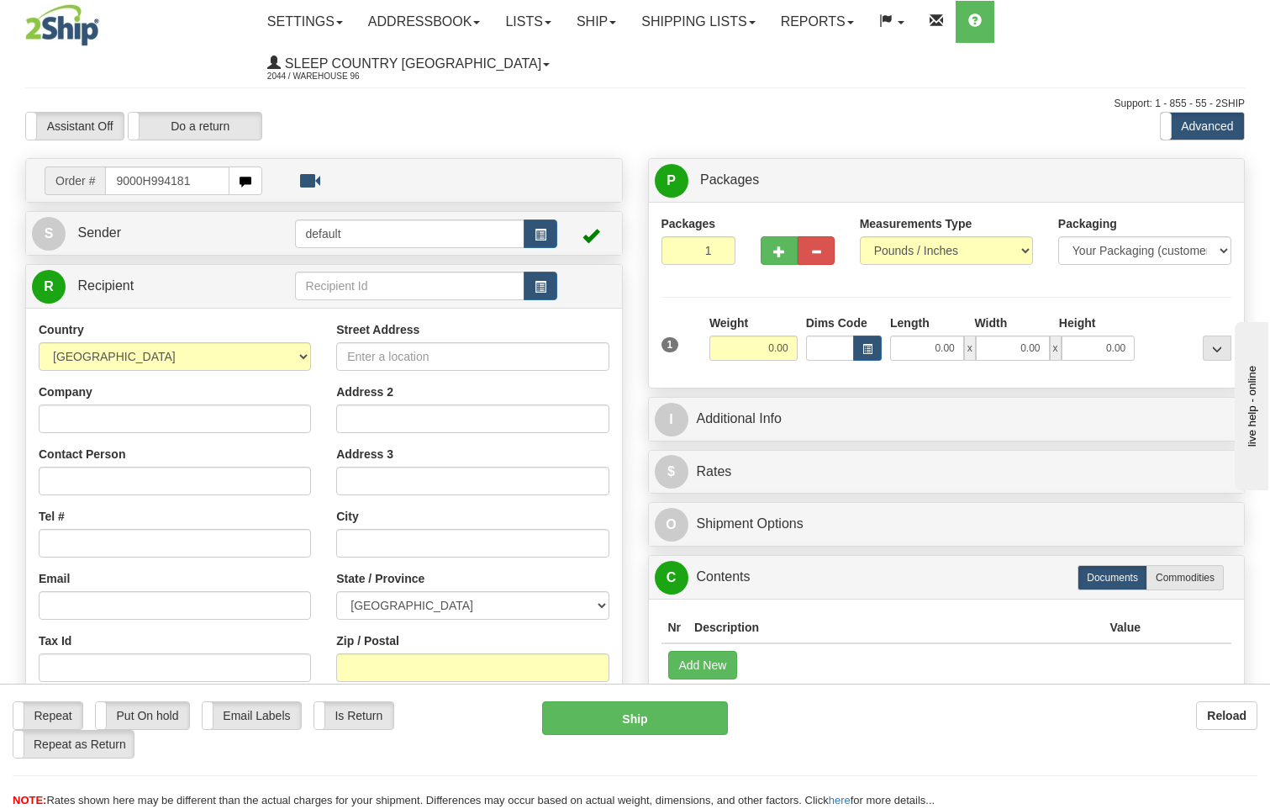
type input "9000H994181"
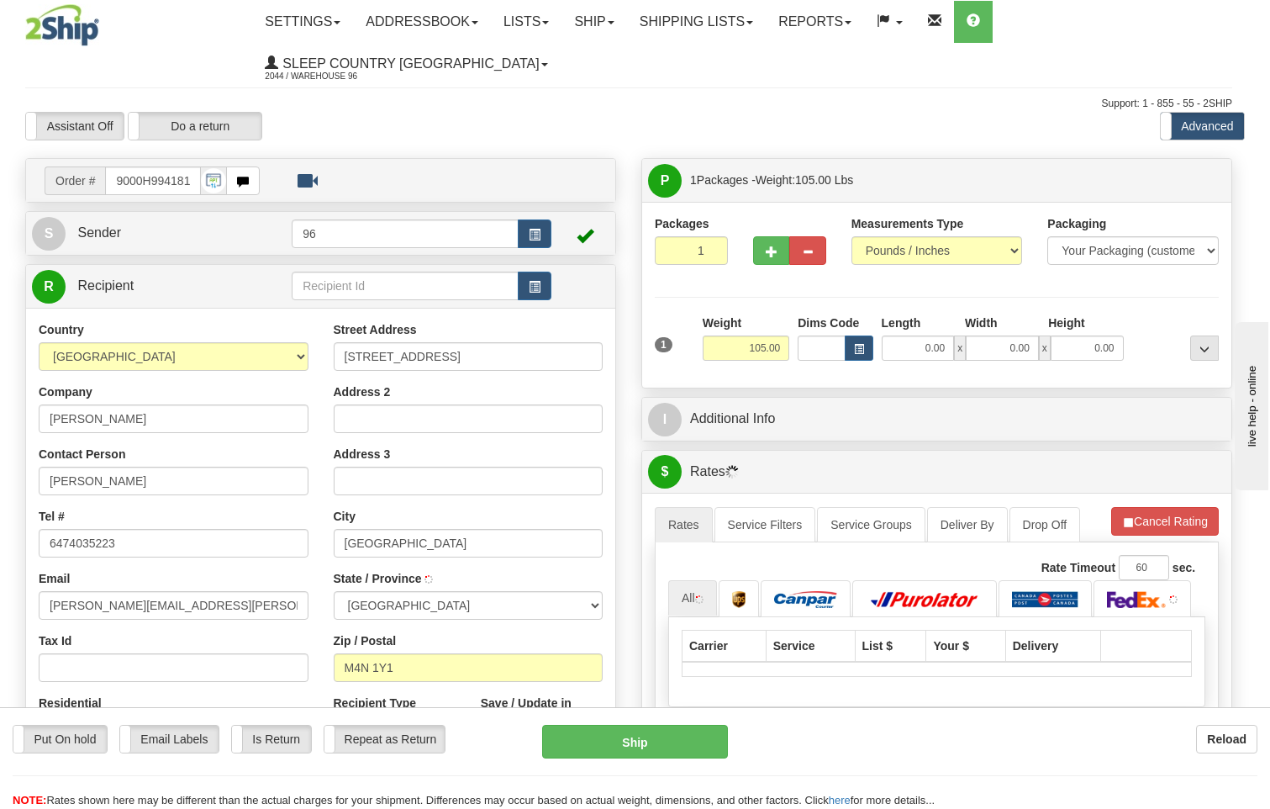
type input "NORTH YORK"
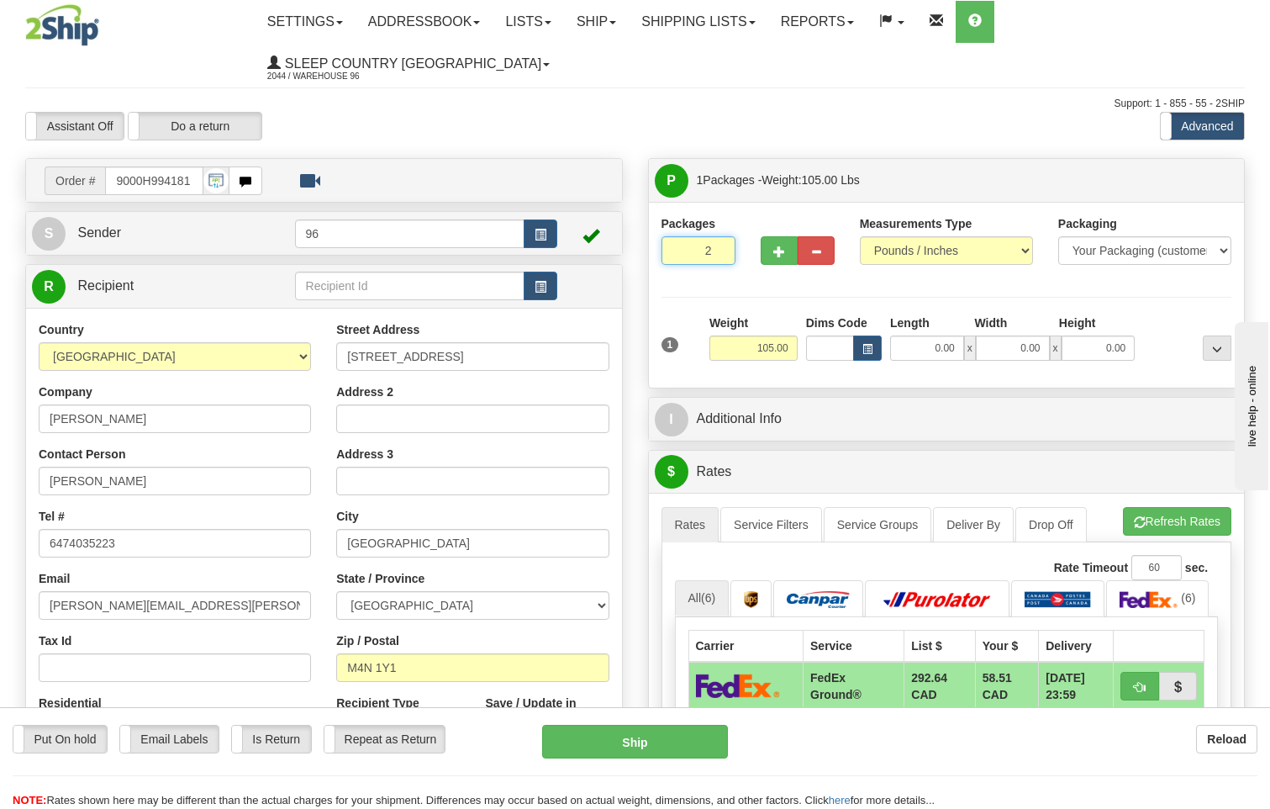
type input "2"
click at [718, 236] on input "2" at bounding box center [698, 250] width 74 height 29
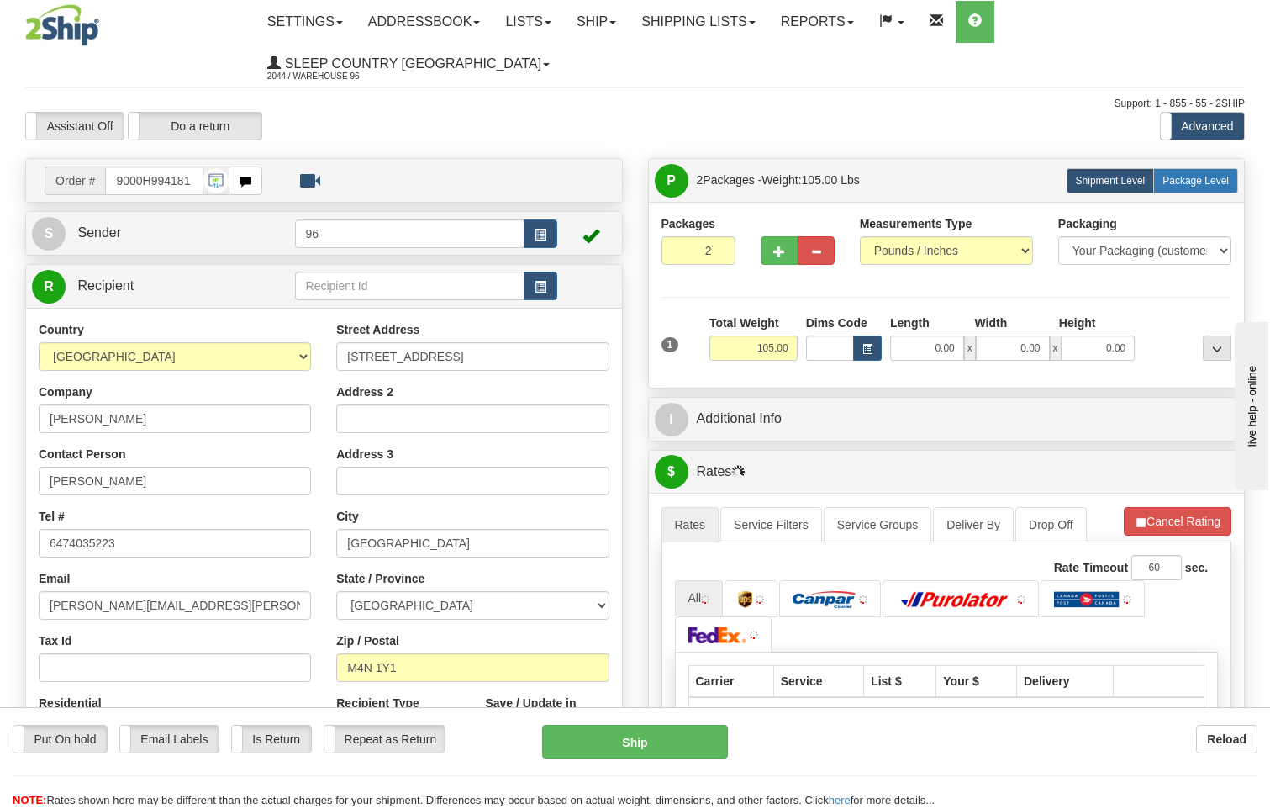
click at [1200, 175] on span "Package Level" at bounding box center [1195, 181] width 66 height 12
radio input "true"
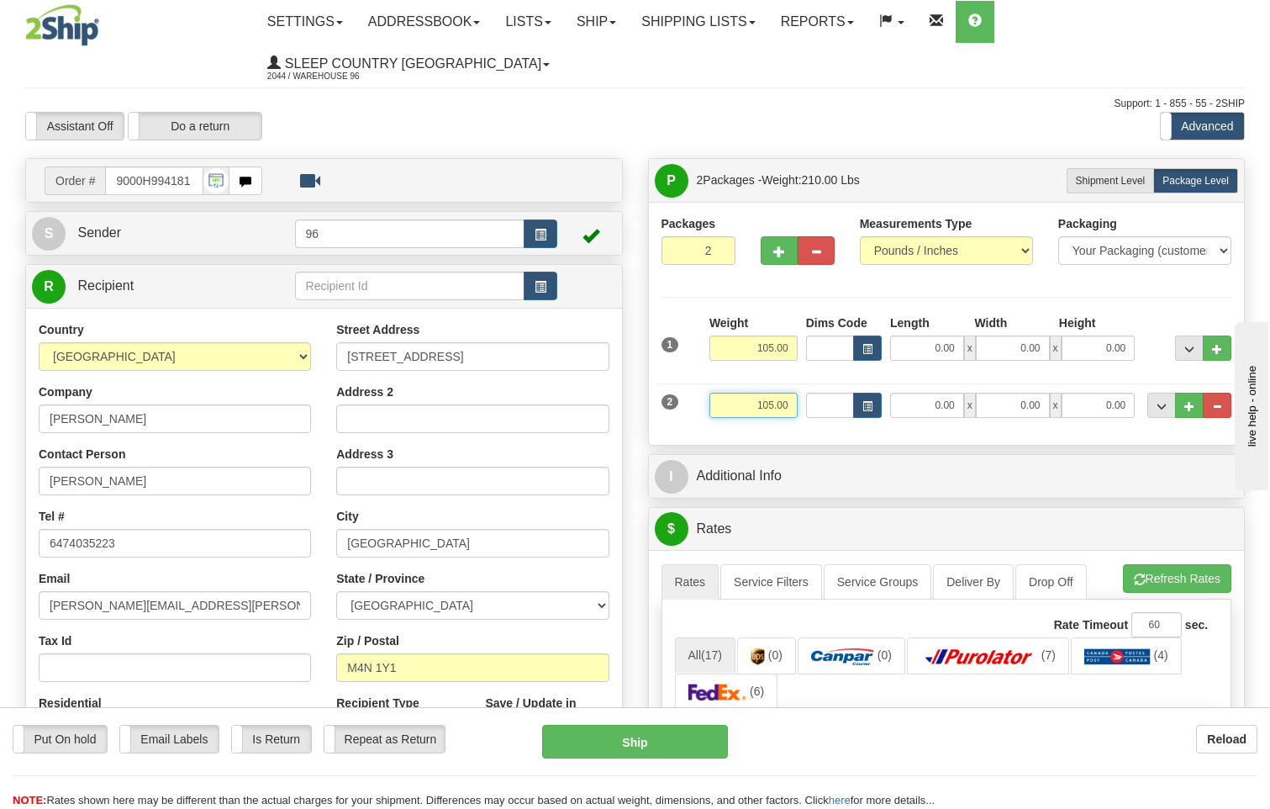
click at [791, 392] on input "105.00" at bounding box center [753, 404] width 88 height 25
type input "1"
type input "60.00"
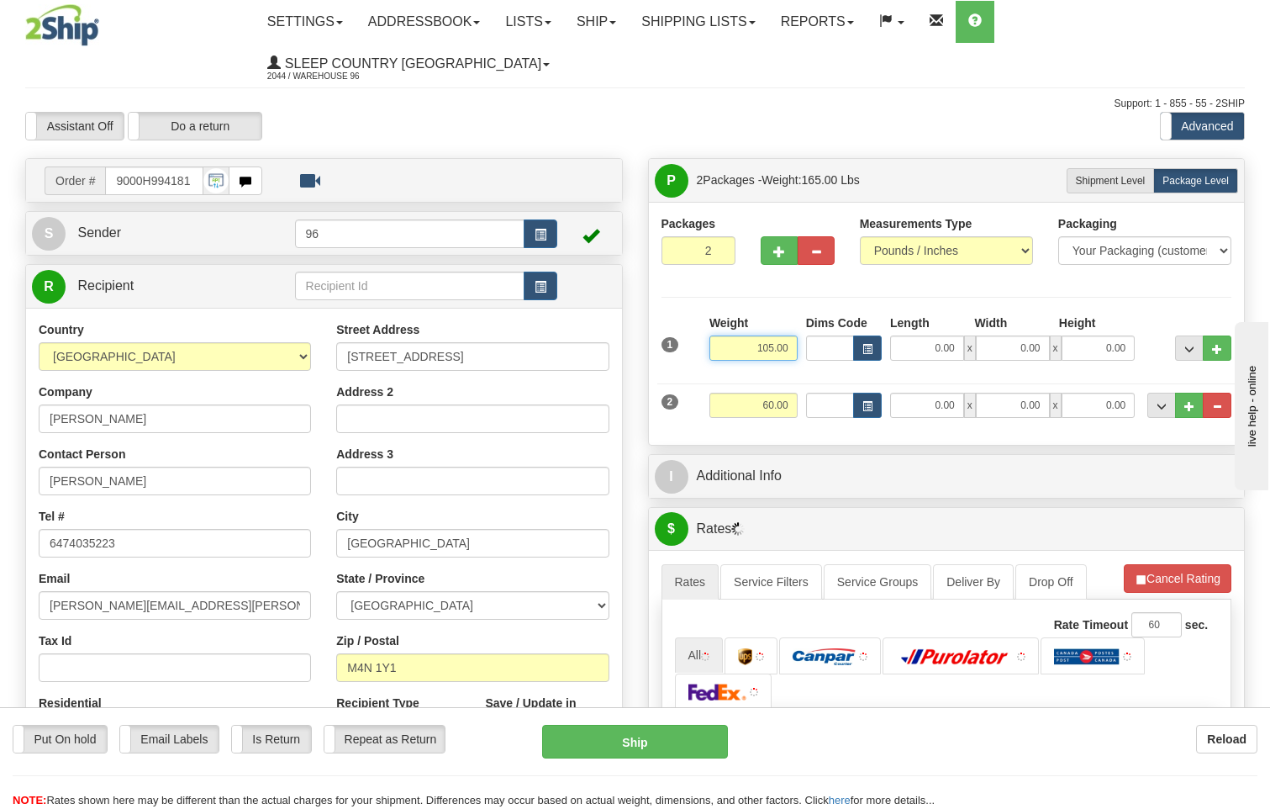
click at [792, 335] on input "105.00" at bounding box center [753, 347] width 88 height 25
type input "1"
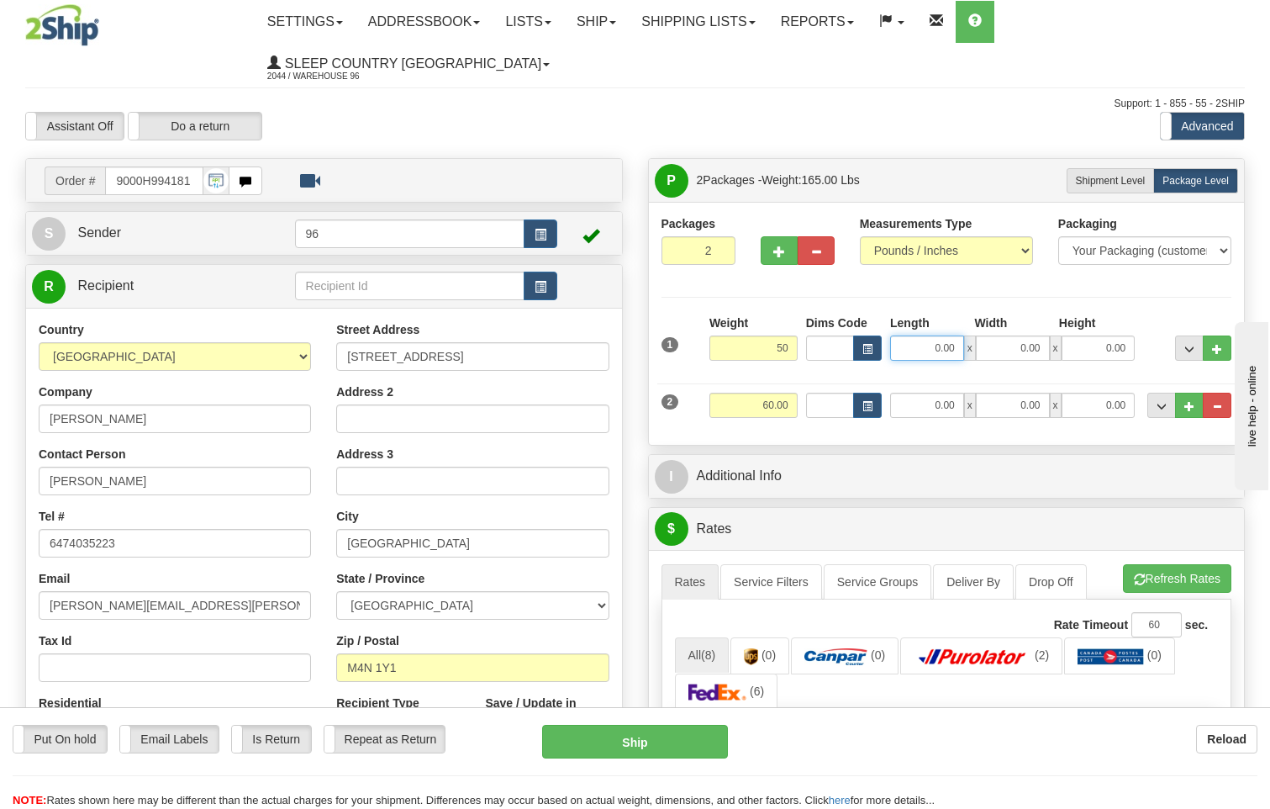
type input "50.00"
click at [963, 335] on input "0.00" at bounding box center [927, 347] width 74 height 25
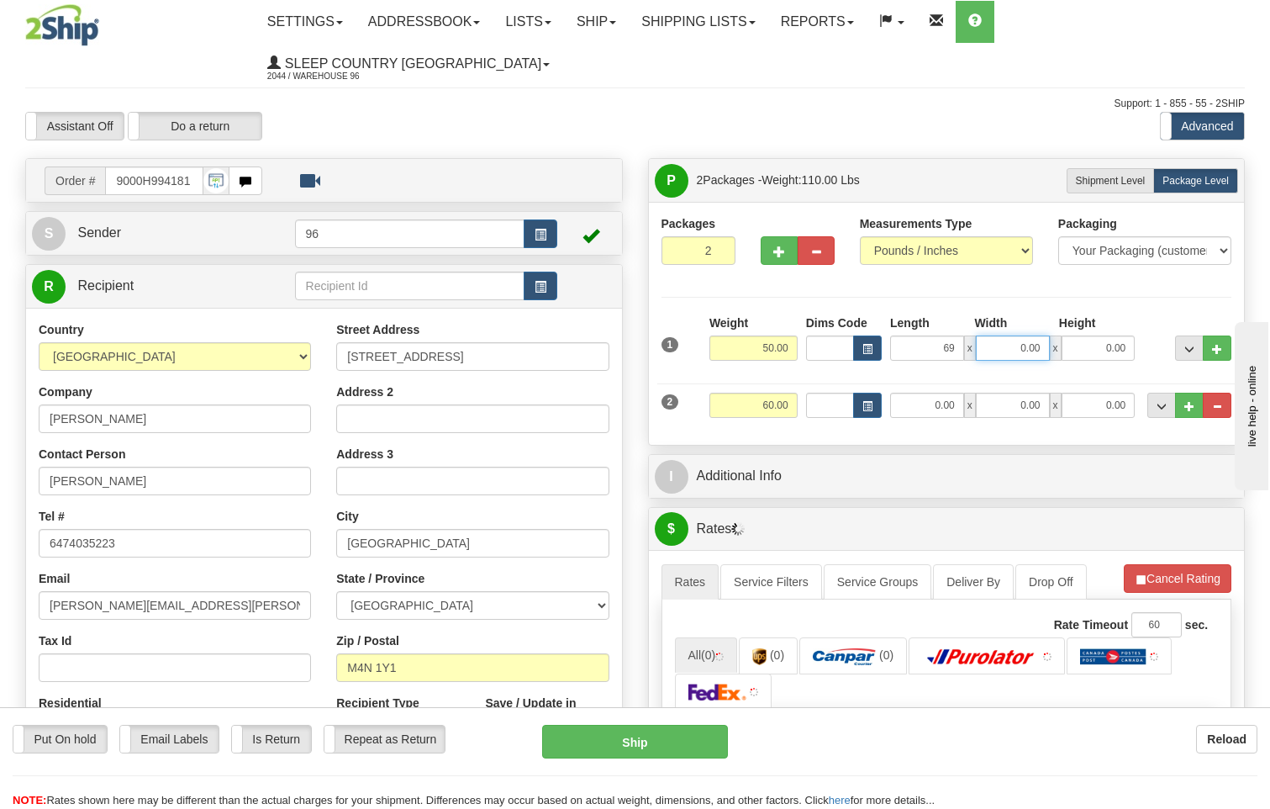
type input "69.00"
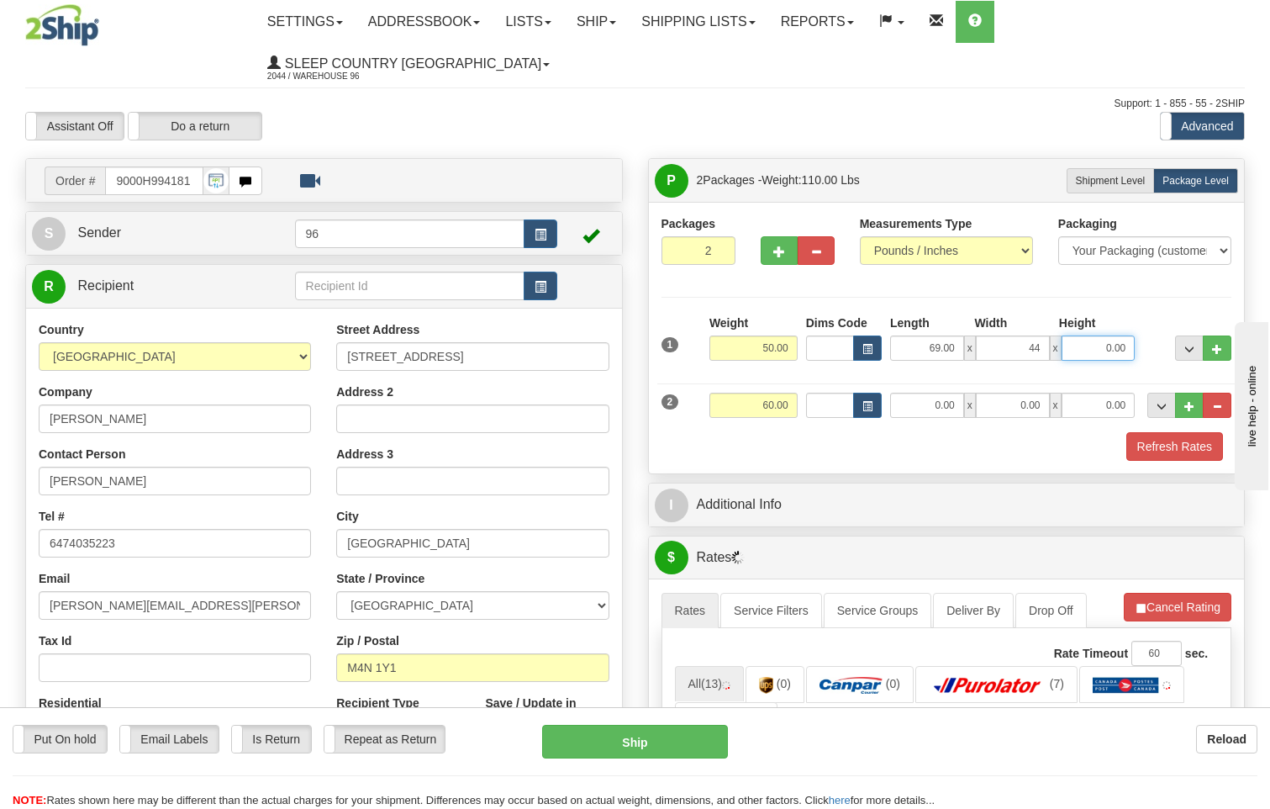
type input "44.00"
type input "5.00"
click at [953, 392] on input "0.00" at bounding box center [927, 404] width 74 height 25
type input "82.00"
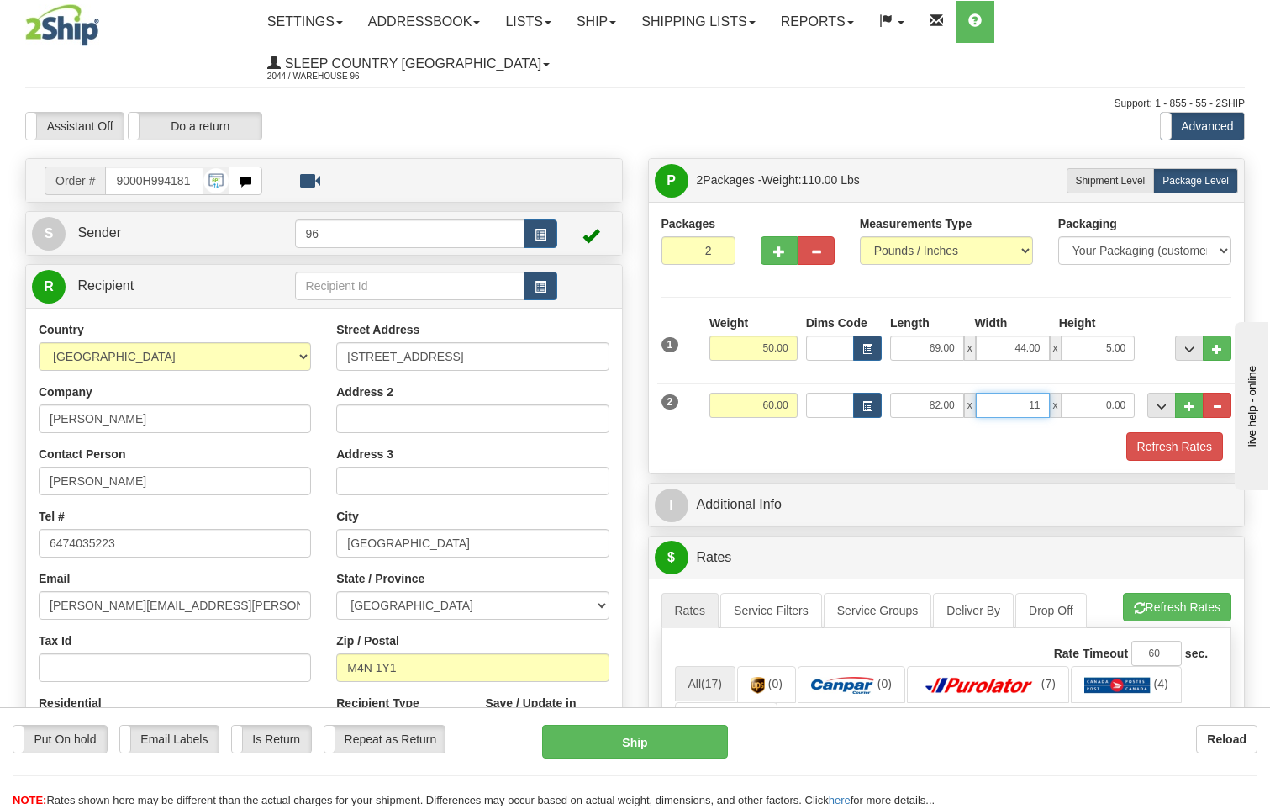
type input "11.00"
type input "9.00"
click at [1172, 432] on button "Refresh Rates" at bounding box center [1174, 446] width 97 height 29
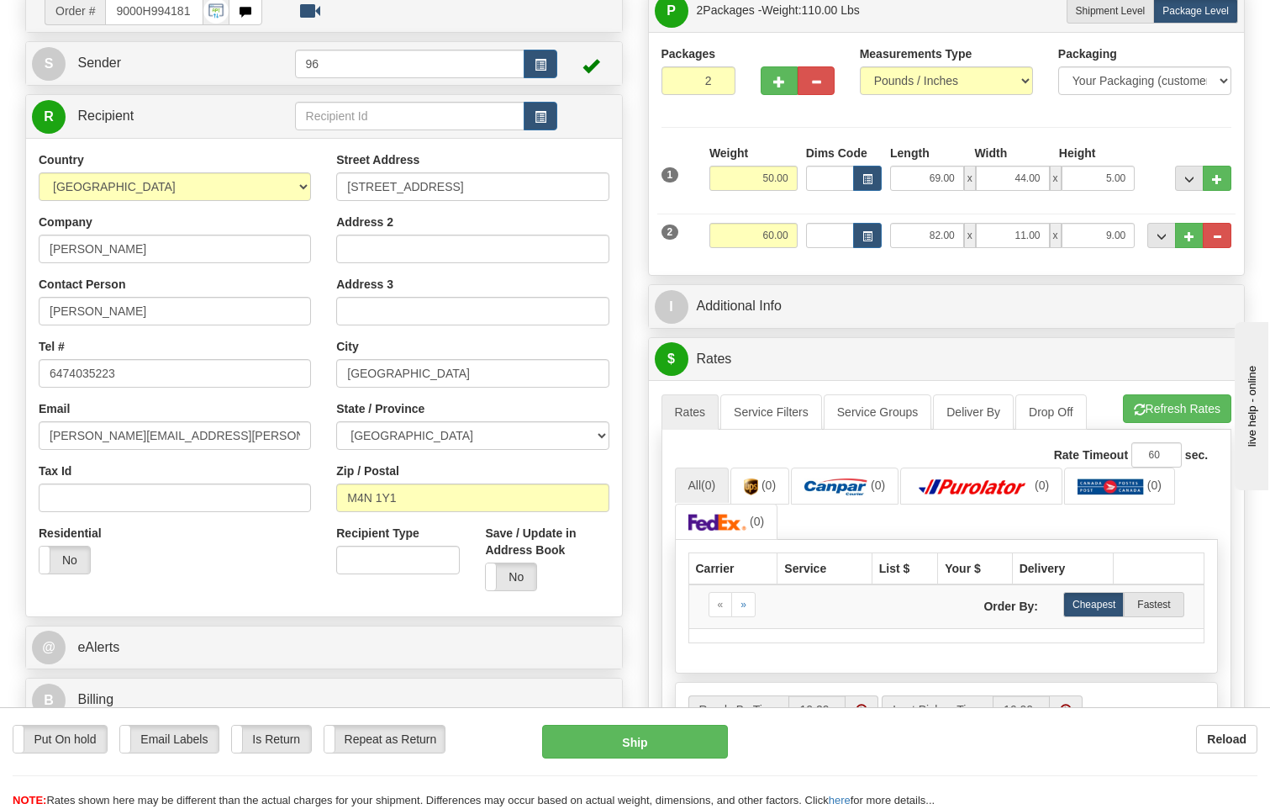
scroll to position [168, 0]
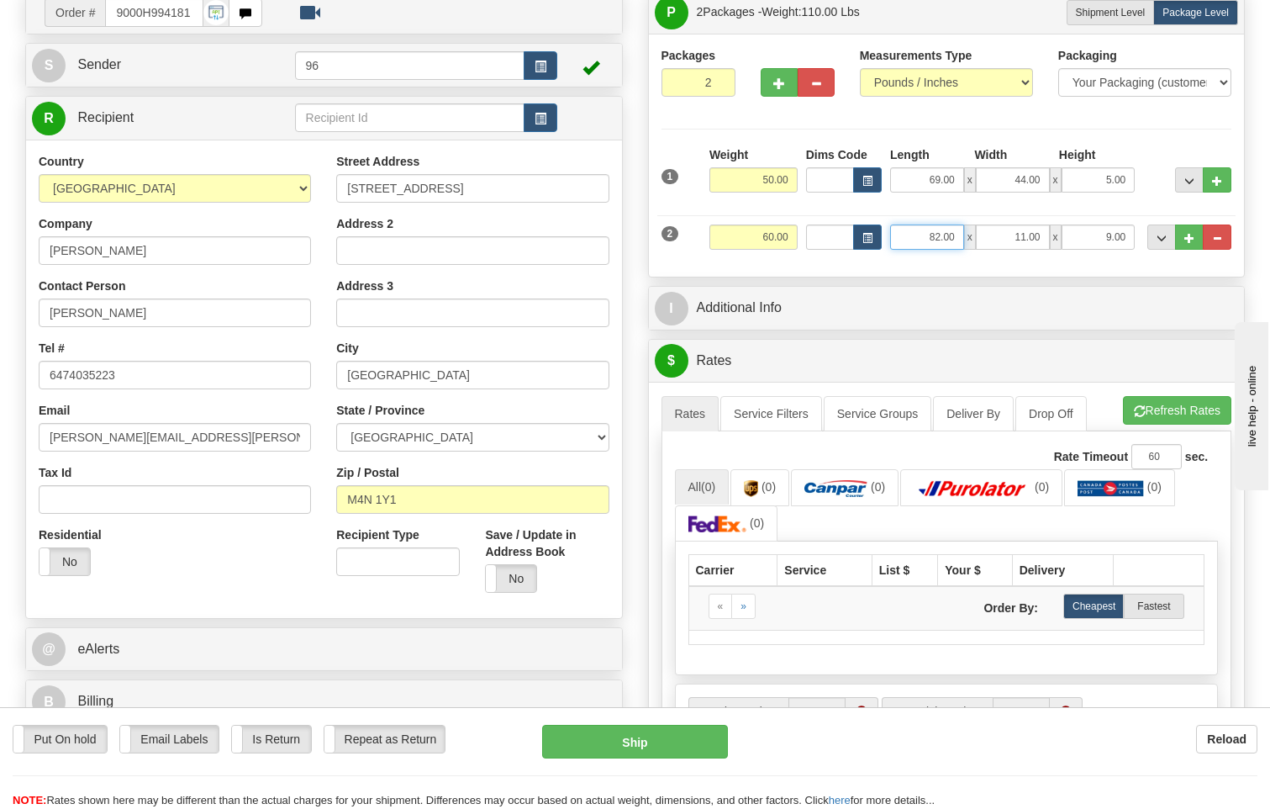
click at [938, 224] on input "82.00" at bounding box center [927, 236] width 74 height 25
type input "79.00"
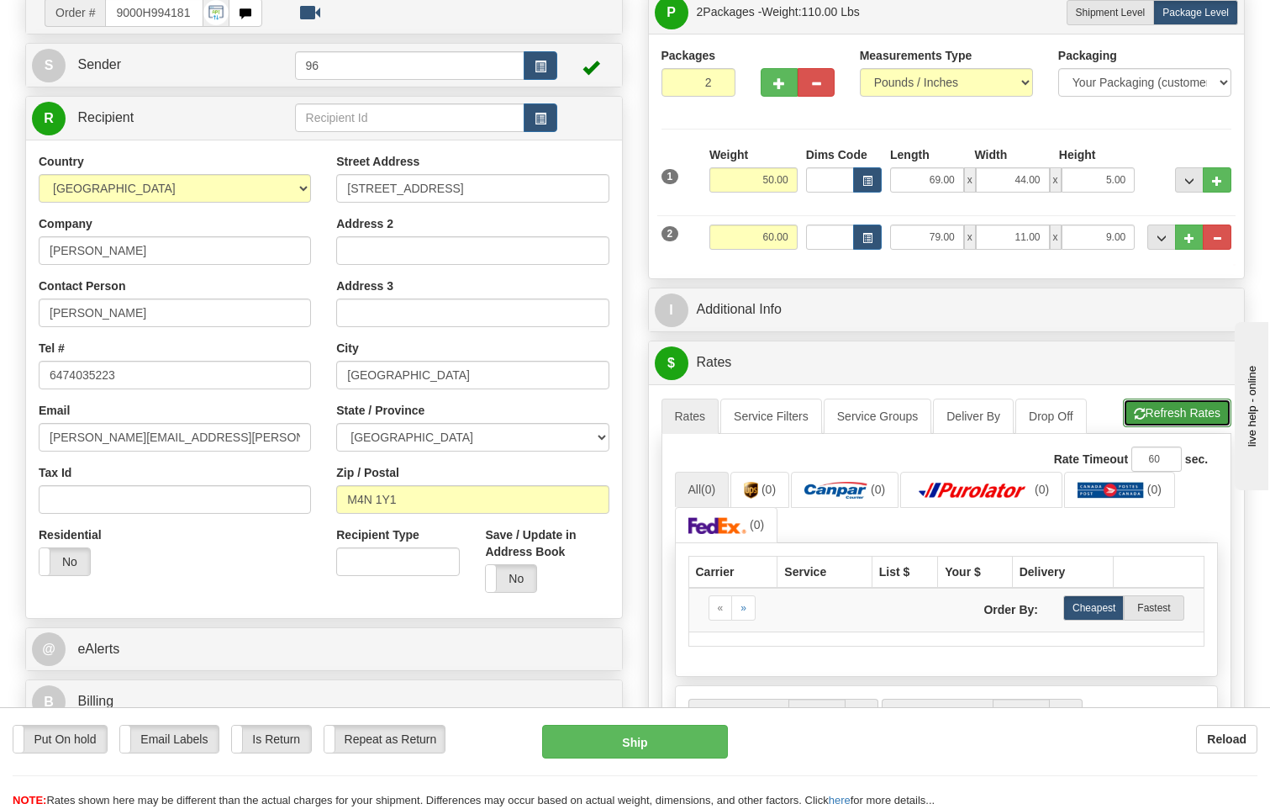
click at [1175, 398] on button "Refresh Rates" at bounding box center [1177, 412] width 108 height 29
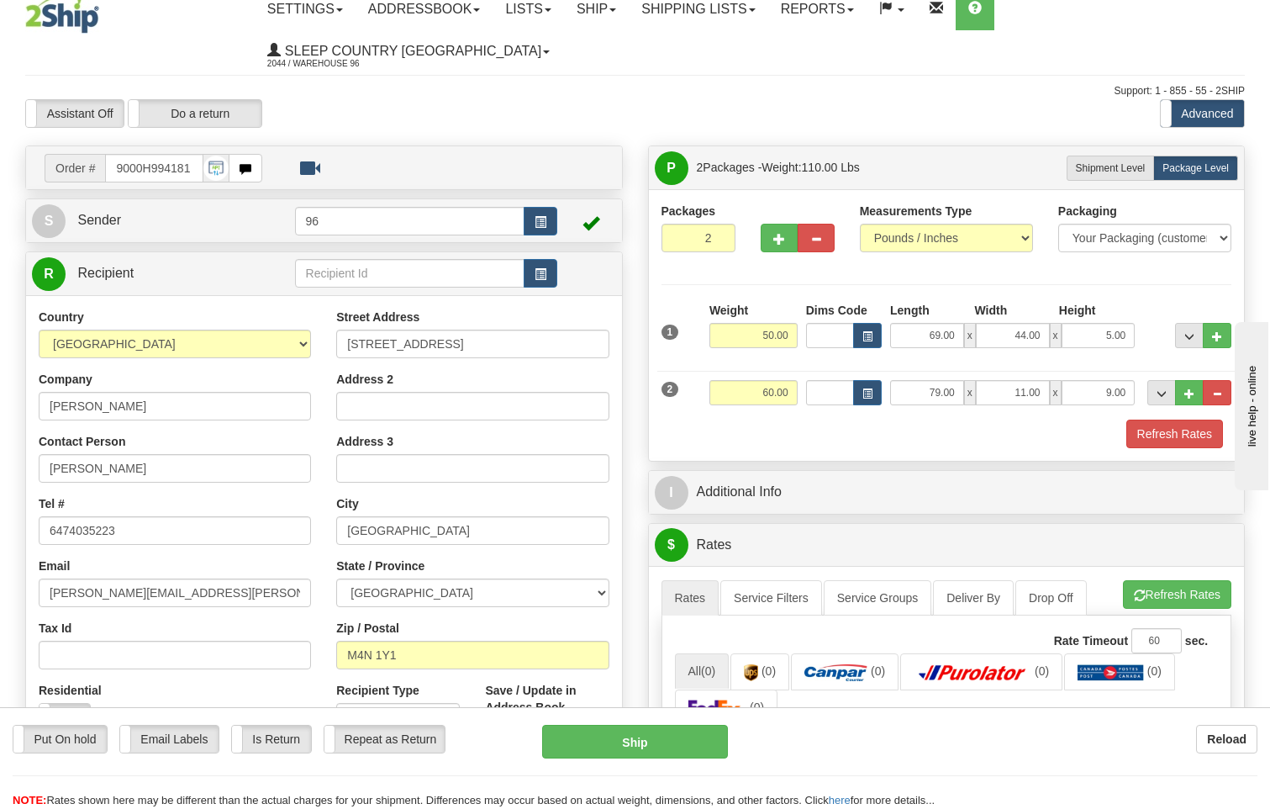
scroll to position [0, 0]
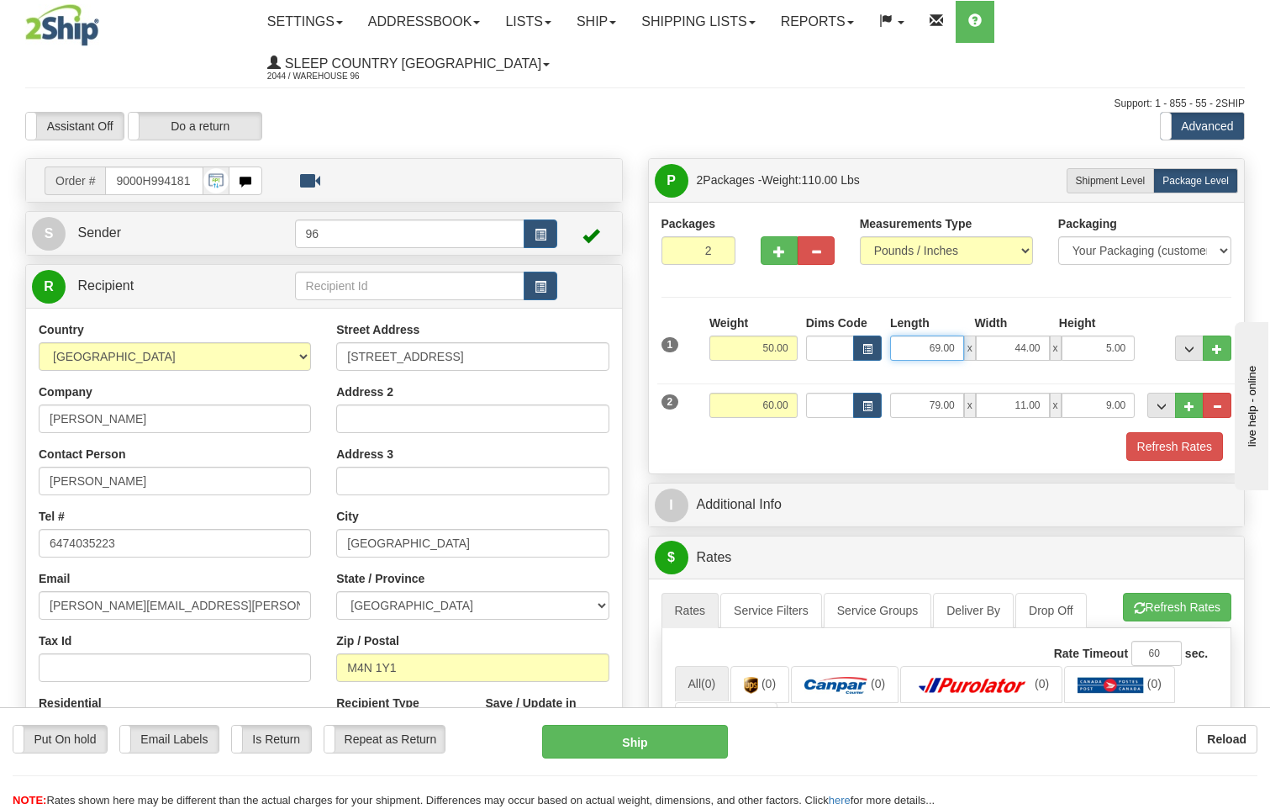
click at [959, 335] on input "69.00" at bounding box center [927, 347] width 74 height 25
click at [1123, 335] on input "5.00" at bounding box center [1098, 347] width 74 height 25
type input "5"
type input "69.00"
click at [959, 335] on input "69.00" at bounding box center [927, 347] width 74 height 25
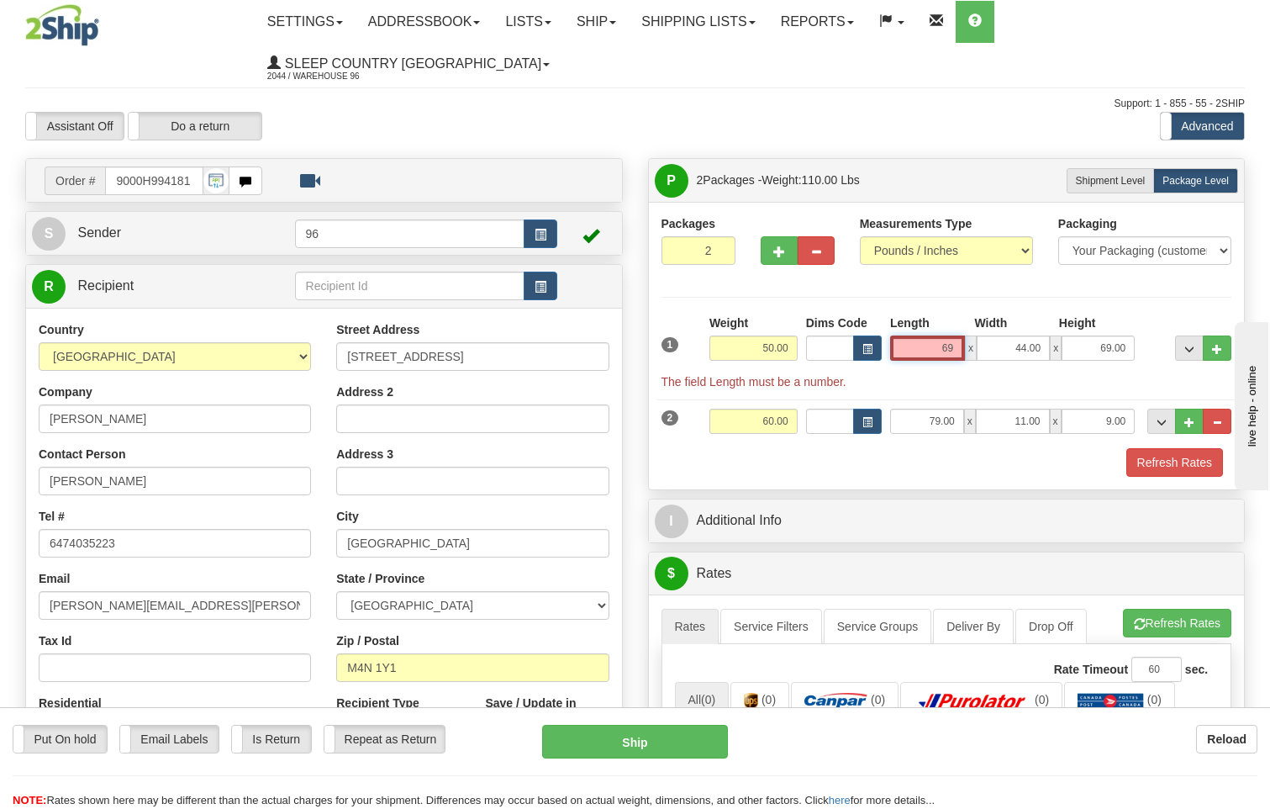
type input "6"
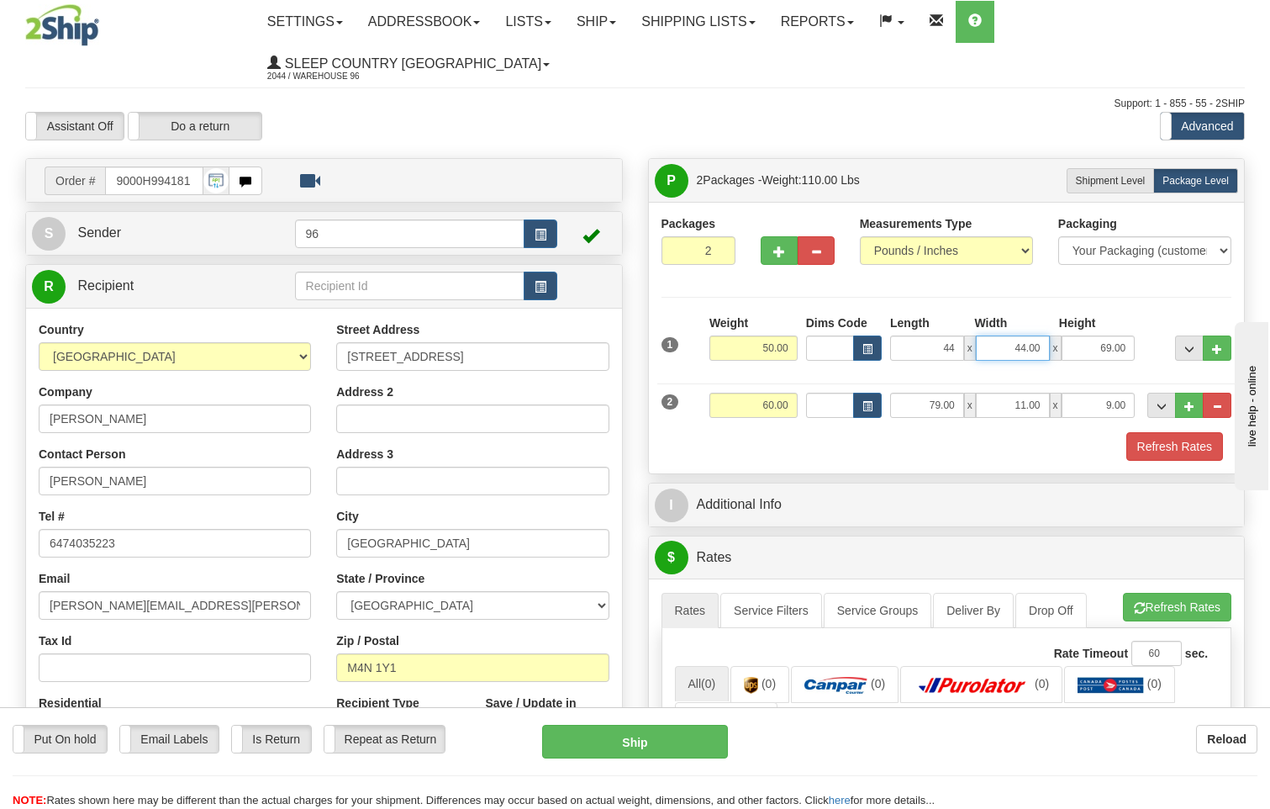
type input "44.00"
type input "5.00"
click at [1209, 432] on button "Refresh Rates" at bounding box center [1174, 446] width 97 height 29
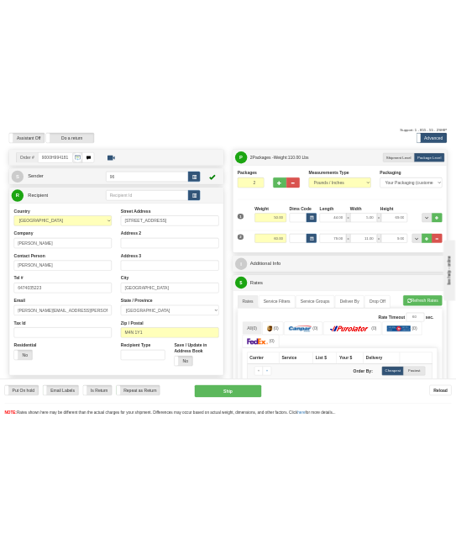
scroll to position [84, 0]
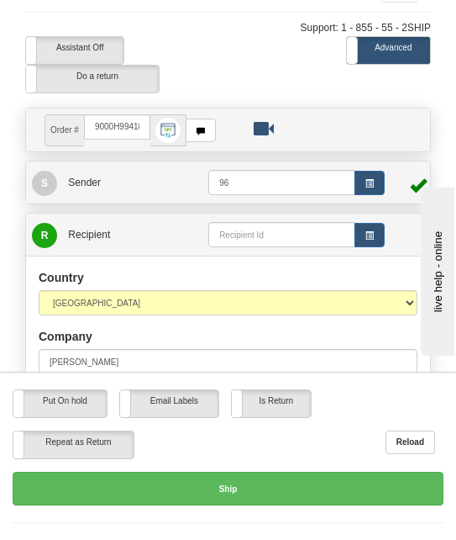
click at [10, 475] on div "Ship" at bounding box center [228, 488] width 456 height 34
